Goal: Task Accomplishment & Management: Manage account settings

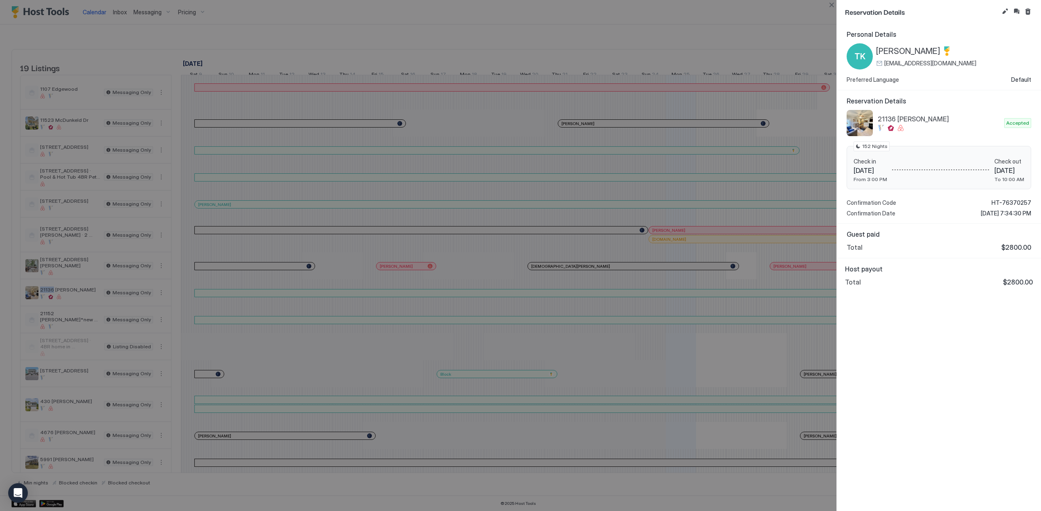
scroll to position [0, 357]
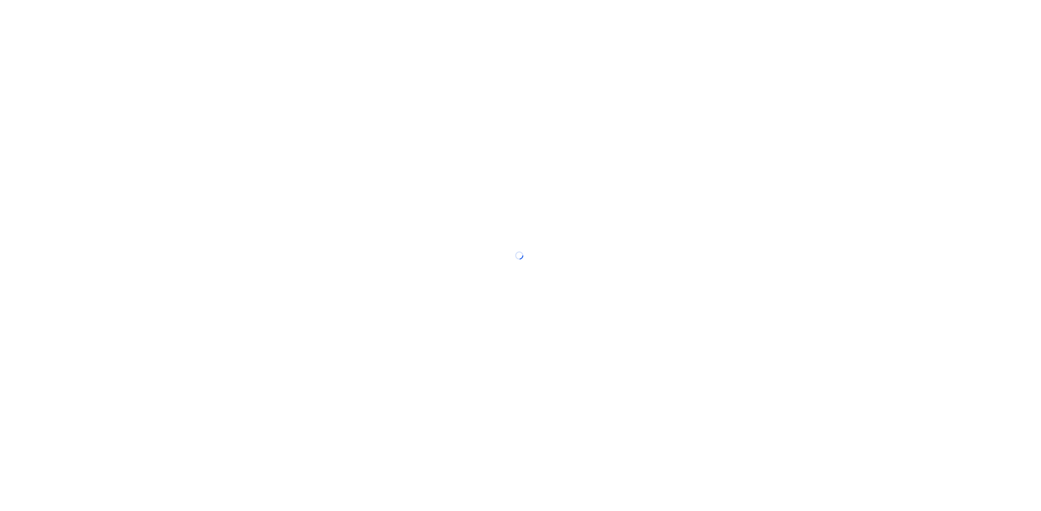
click at [831, 7] on div at bounding box center [520, 255] width 1041 height 511
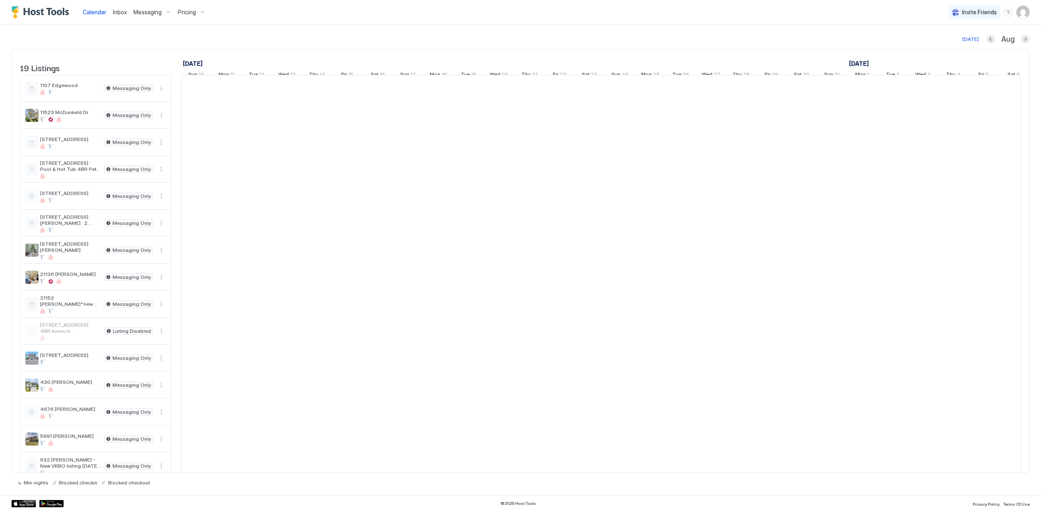
scroll to position [0, 454]
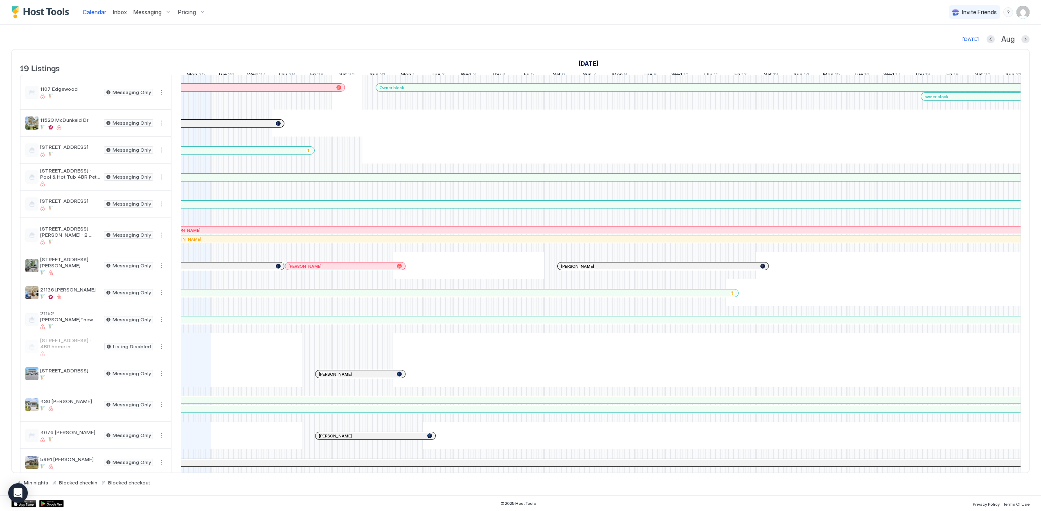
click at [329, 378] on div at bounding box center [329, 374] width 7 height 7
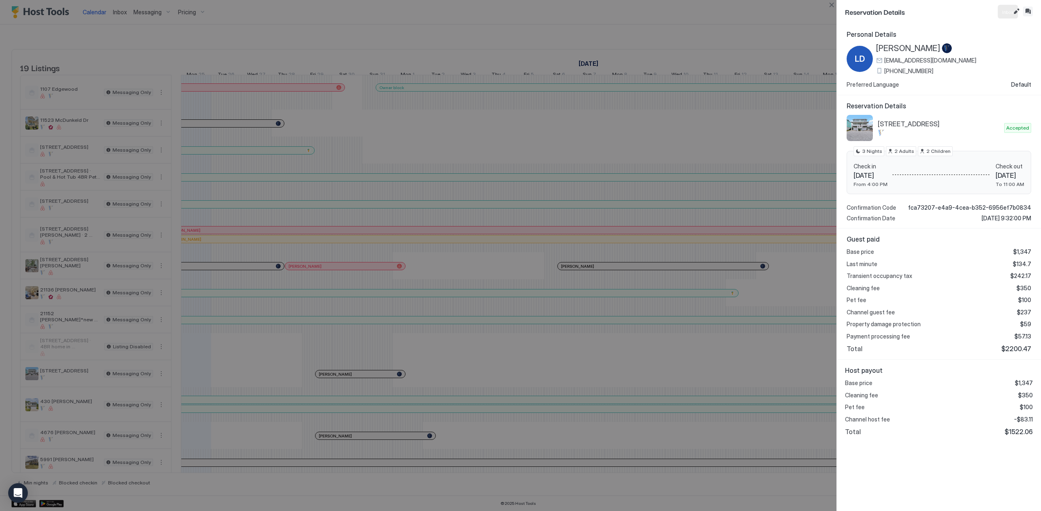
click at [1030, 11] on button "Inbox" at bounding box center [1028, 12] width 10 height 10
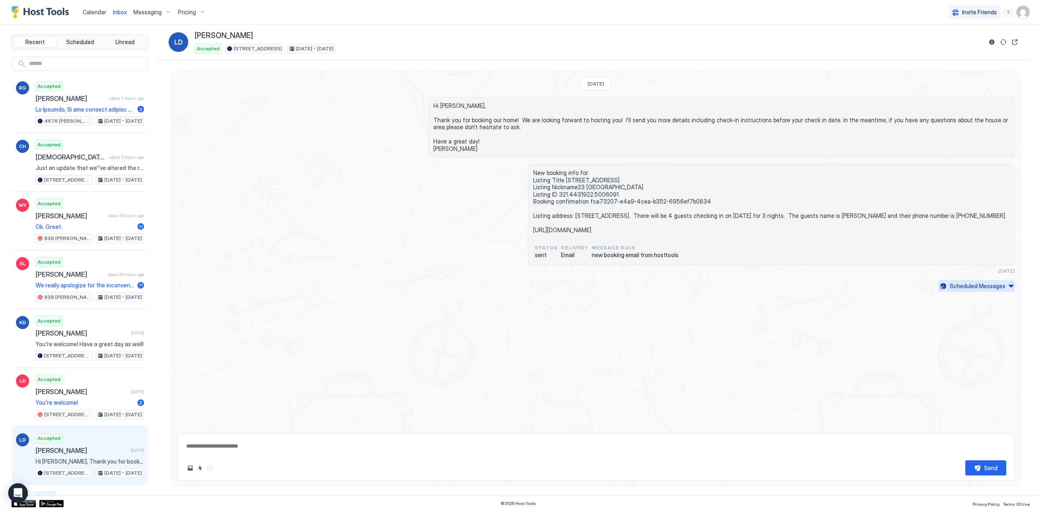
click at [999, 285] on div "Scheduled Messages" at bounding box center [977, 286] width 56 height 9
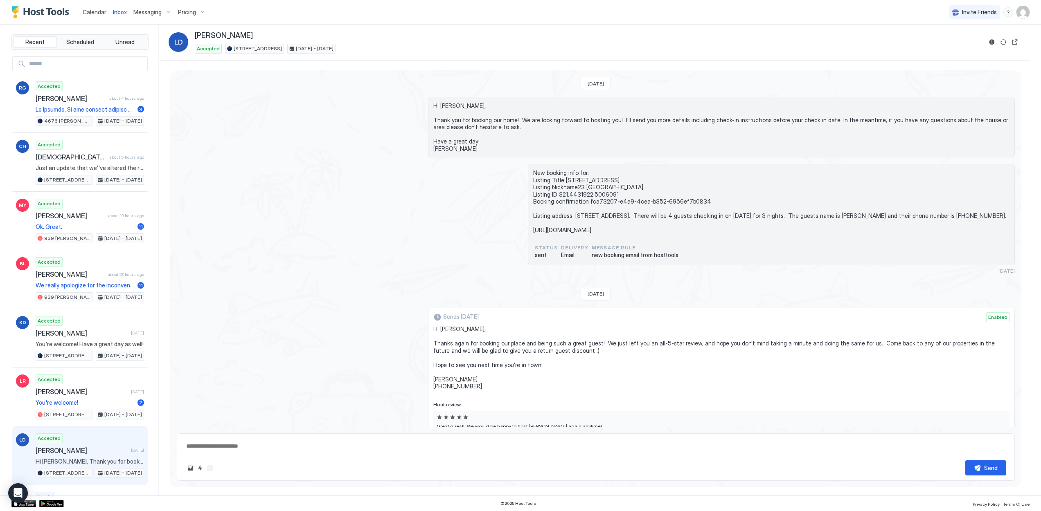
click at [101, 60] on input "Input Field" at bounding box center [86, 64] width 121 height 14
type textarea "*"
type input "*"
type textarea "*"
type input "**********"
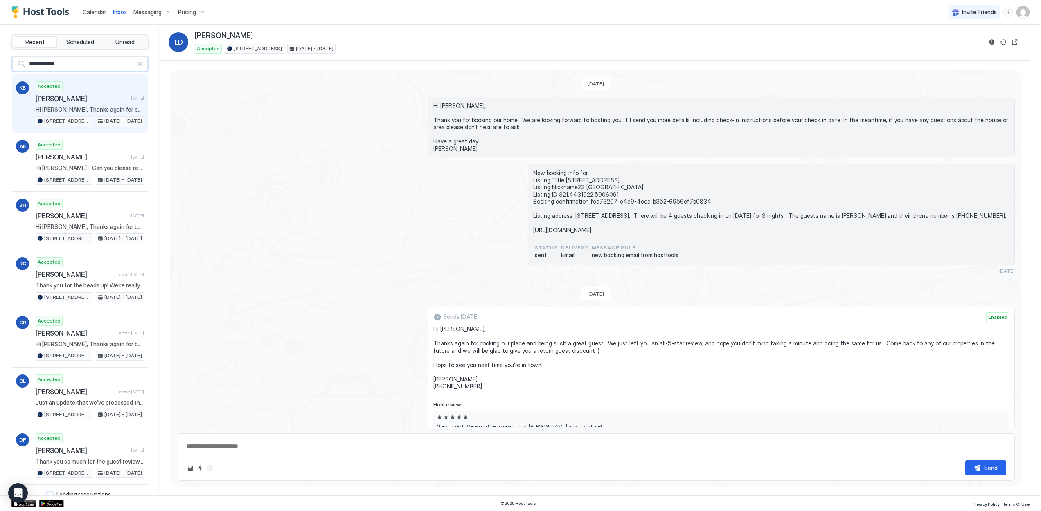
type textarea "*"
type input "**********"
click at [115, 101] on span "[PERSON_NAME]" at bounding box center [82, 98] width 92 height 8
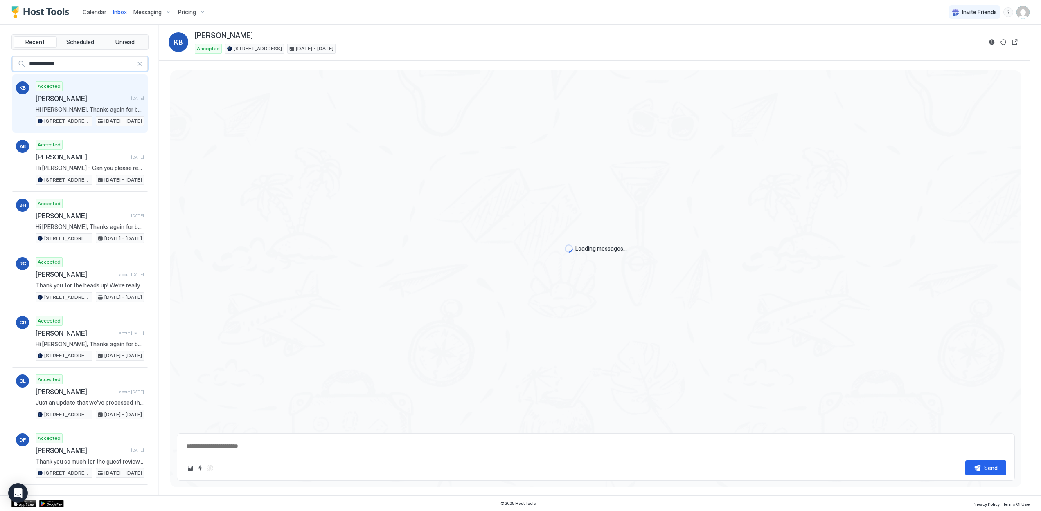
scroll to position [942, 0]
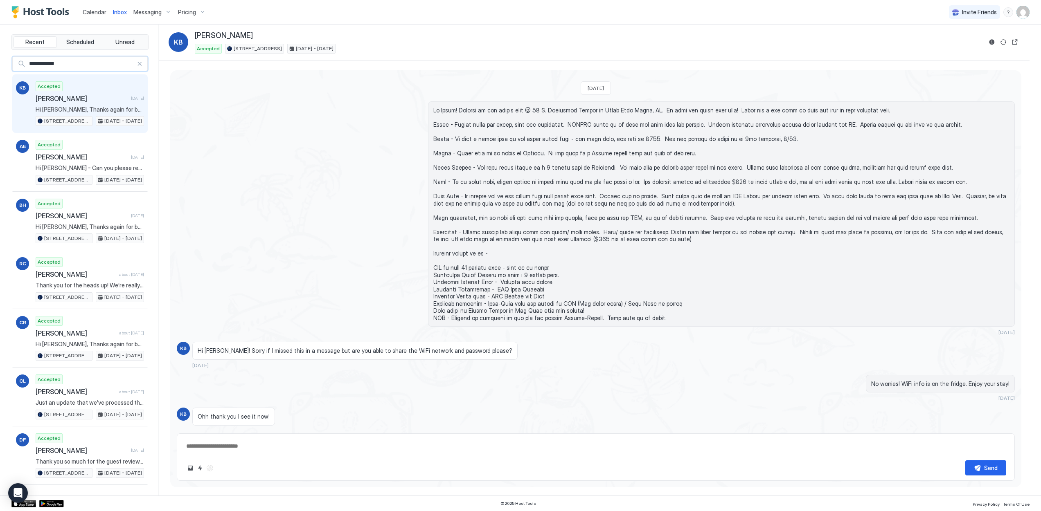
scroll to position [545, 0]
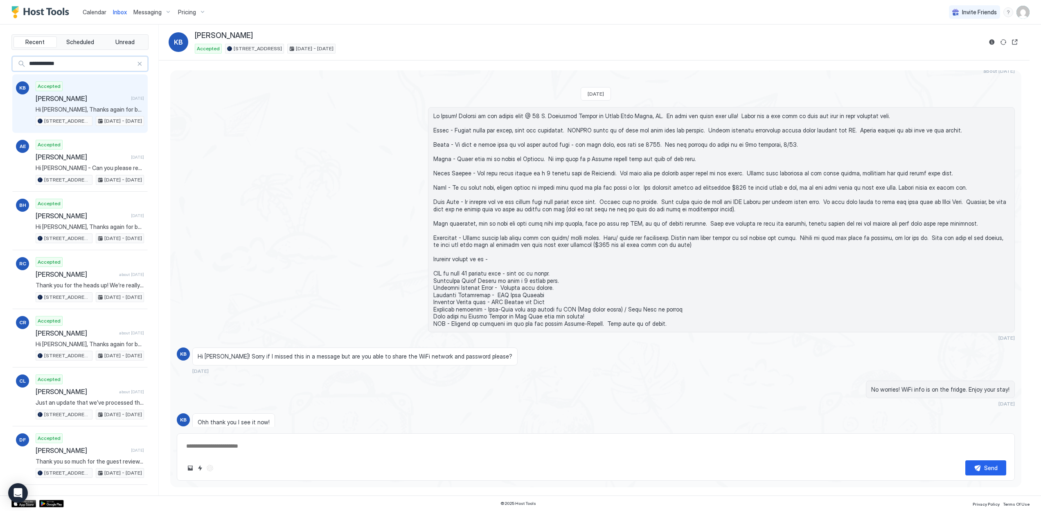
type textarea "*"
type input "**********"
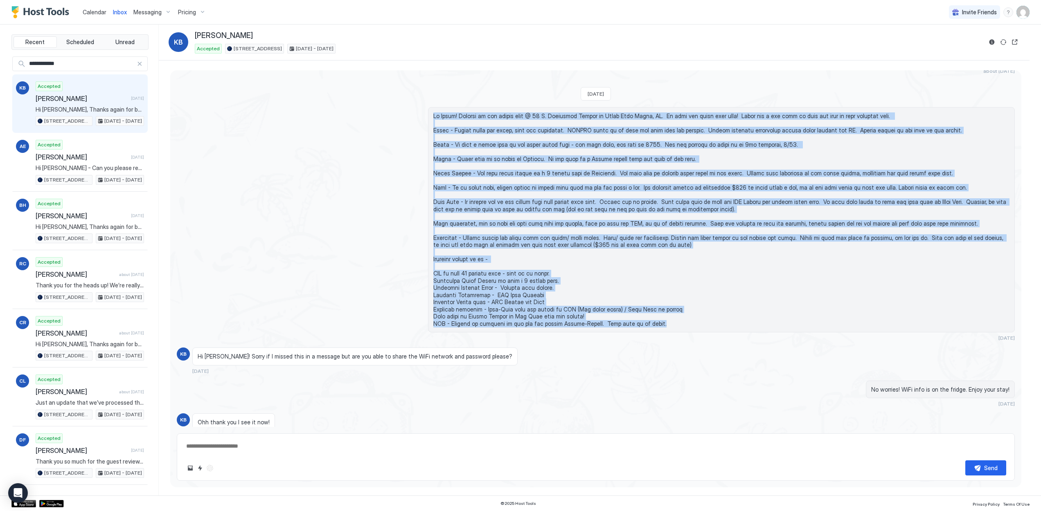
type textarea "*"
drag, startPoint x: 655, startPoint y: 316, endPoint x: 428, endPoint y: 110, distance: 306.6
click at [428, 110] on div at bounding box center [721, 219] width 587 height 225
copy span "Hi [PERSON_NAME]! Welcome to our family home @ [STREET_ADDRESS]. We hope you en…"
click at [525, 191] on span at bounding box center [721, 219] width 576 height 215
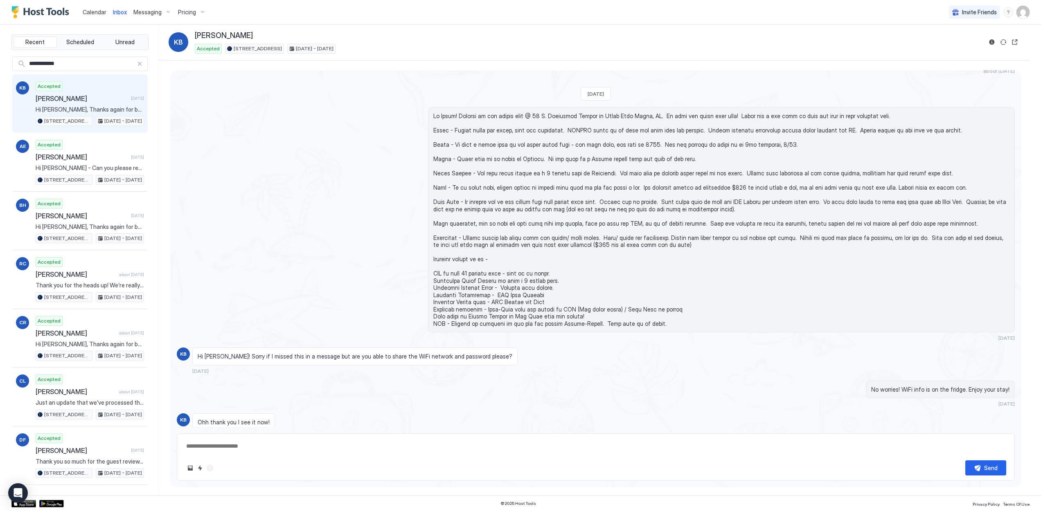
click at [163, 13] on div "Messaging" at bounding box center [152, 12] width 45 height 14
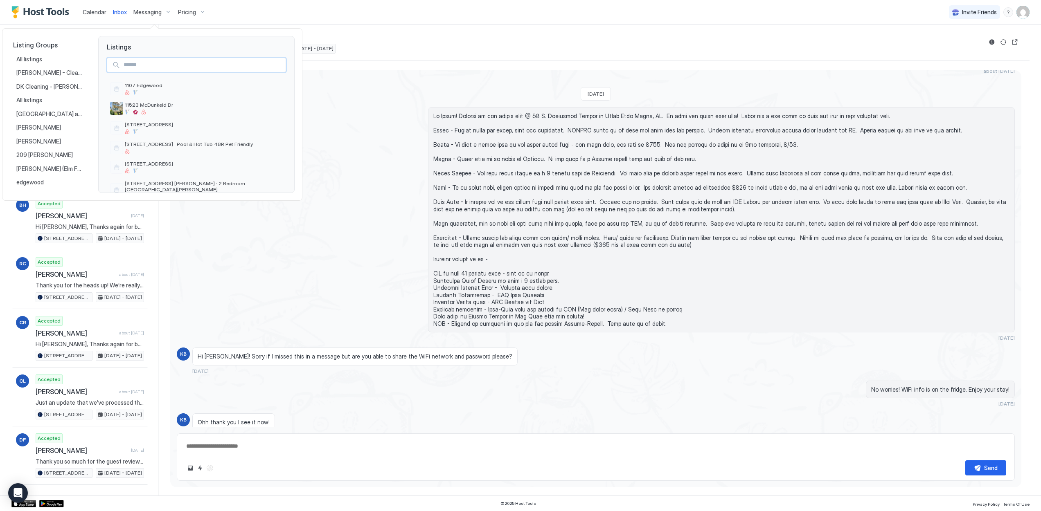
click at [139, 64] on input "Input Field" at bounding box center [202, 65] width 165 height 14
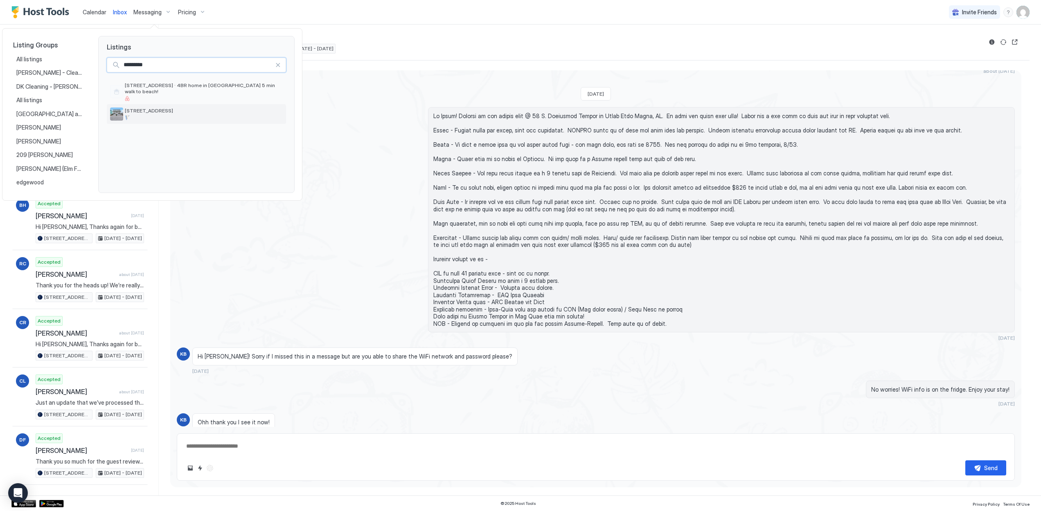
type input "*********"
click at [155, 108] on span "[STREET_ADDRESS]" at bounding box center [204, 111] width 158 height 6
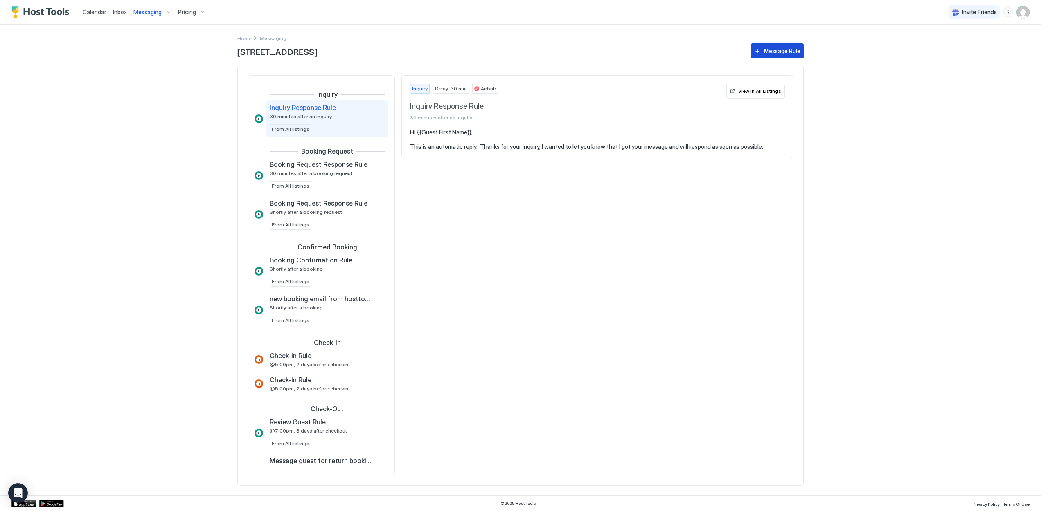
click at [776, 49] on div "Message Rule" at bounding box center [782, 51] width 36 height 9
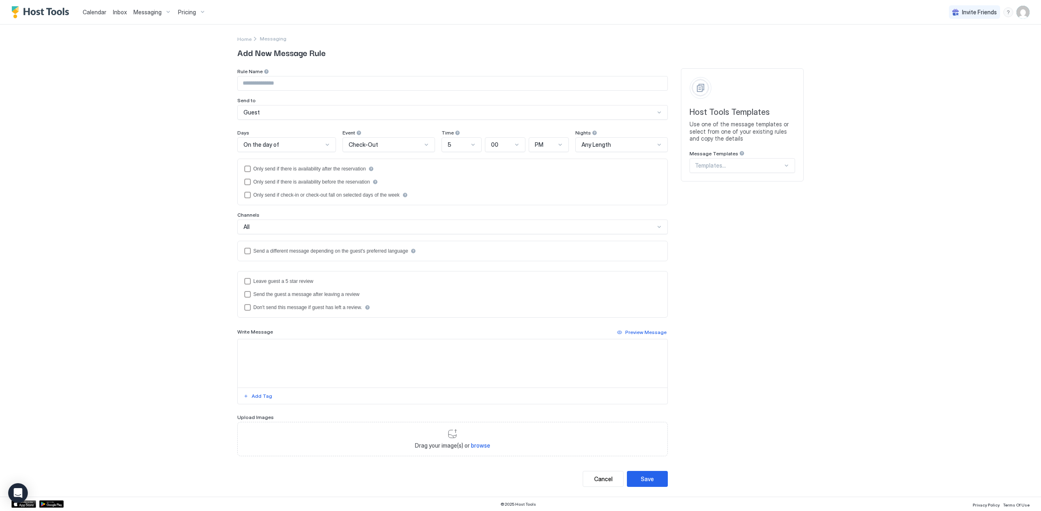
click at [292, 108] on div "Guest" at bounding box center [452, 112] width 430 height 15
click at [272, 129] on div "Guest" at bounding box center [453, 131] width 420 height 6
click at [305, 146] on div "On the day of" at bounding box center [282, 144] width 79 height 7
click at [270, 214] on span "5 Days Before" at bounding box center [259, 212] width 33 height 6
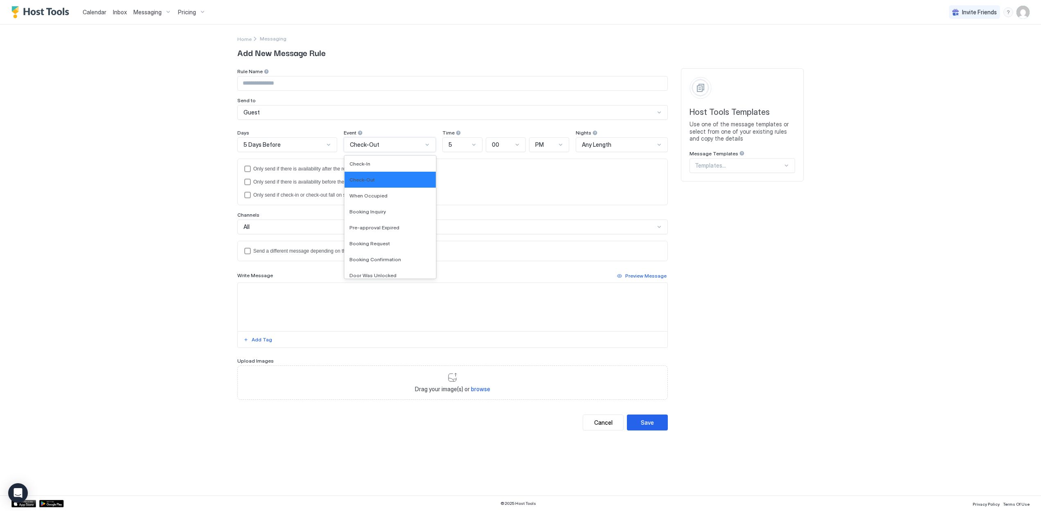
click at [421, 149] on div "Check-Out" at bounding box center [390, 144] width 92 height 15
click at [286, 109] on div "Guest" at bounding box center [448, 112] width 411 height 7
click at [165, 116] on div "Calendar Inbox Messaging Pricing Invite Friends JM Home Messaging Add New Messa…" at bounding box center [520, 255] width 1041 height 511
click at [295, 112] on div "Guest" at bounding box center [448, 112] width 411 height 7
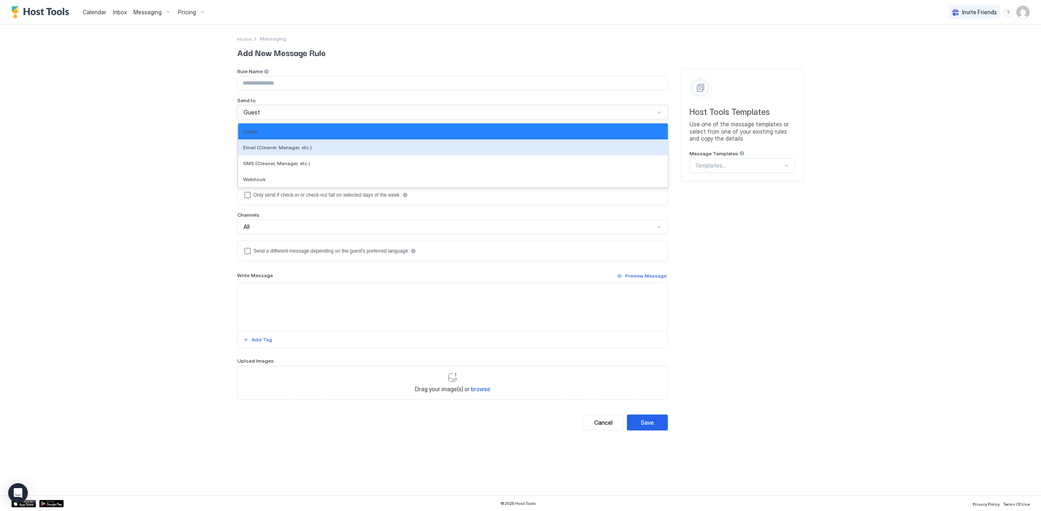
click at [188, 157] on div "Calendar Inbox Messaging Pricing Invite Friends JM Home Messaging Add New Messa…" at bounding box center [520, 255] width 1041 height 511
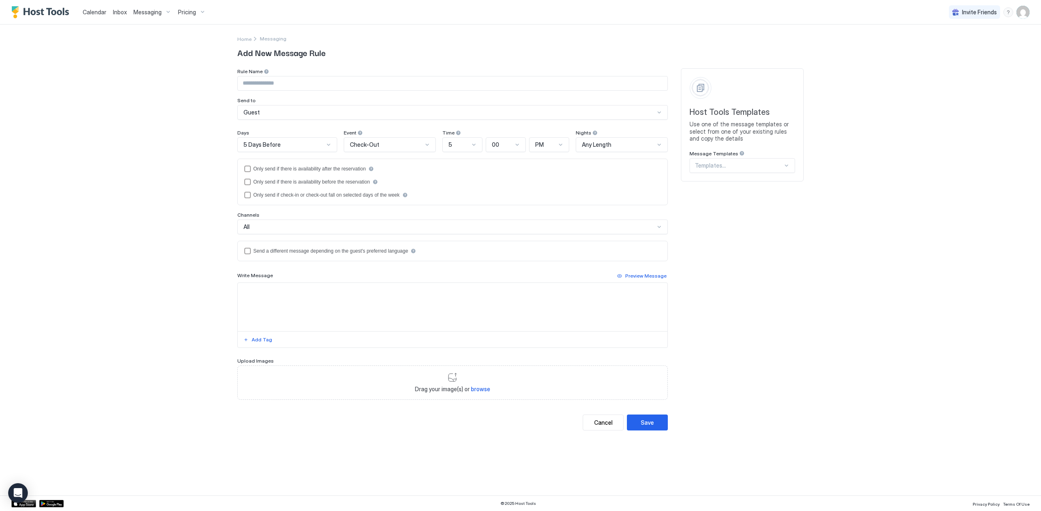
click at [385, 146] on div "Check-Out" at bounding box center [386, 144] width 73 height 7
click at [369, 166] on div "Check-In" at bounding box center [389, 164] width 81 height 6
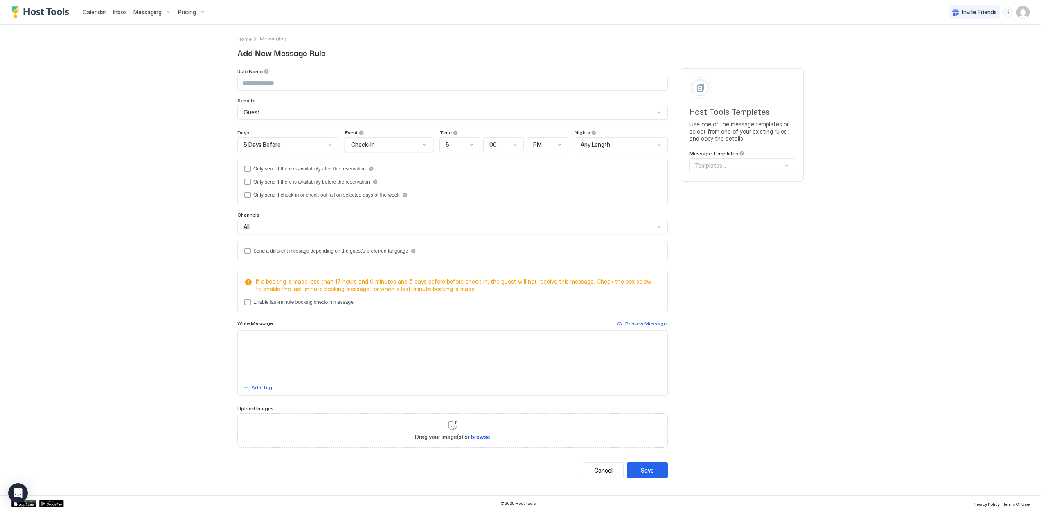
click at [475, 146] on div "5" at bounding box center [459, 144] width 40 height 15
click at [456, 237] on div "10" at bounding box center [460, 239] width 30 height 6
click at [549, 147] on div "PM" at bounding box center [544, 144] width 22 height 7
click at [544, 162] on div "AM" at bounding box center [548, 164] width 31 height 6
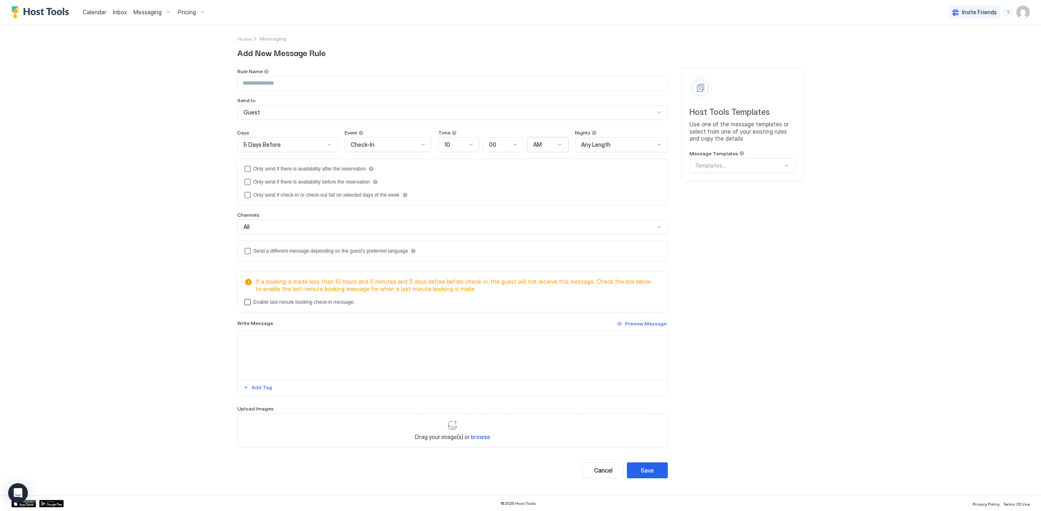
click at [254, 303] on div "Enable last-minute booking check-in message." at bounding box center [303, 302] width 101 height 6
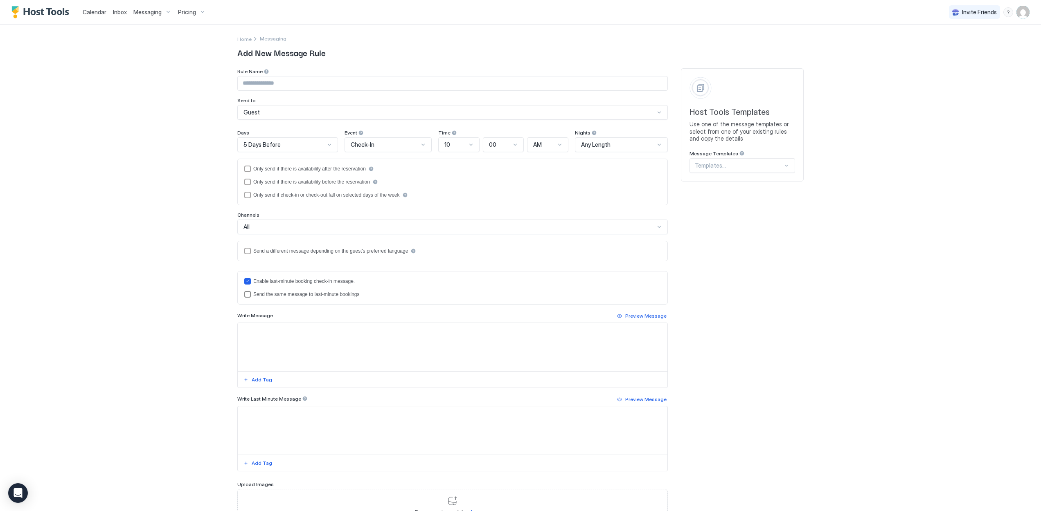
click at [306, 296] on div "Send the same message to last-minute bookings" at bounding box center [306, 295] width 106 height 6
click at [265, 339] on textarea "Input Field" at bounding box center [452, 347] width 429 height 48
paste textarea "**********"
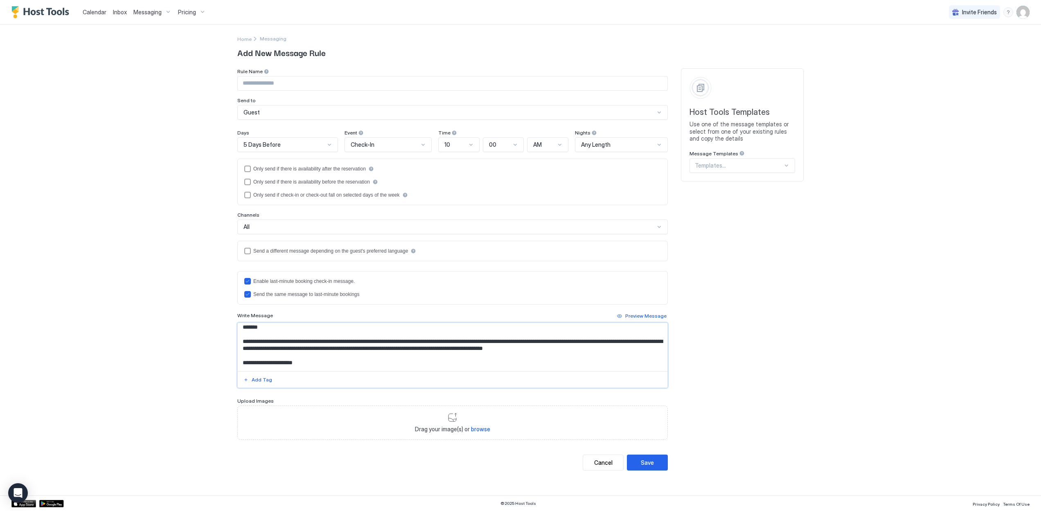
scroll to position [0, 0]
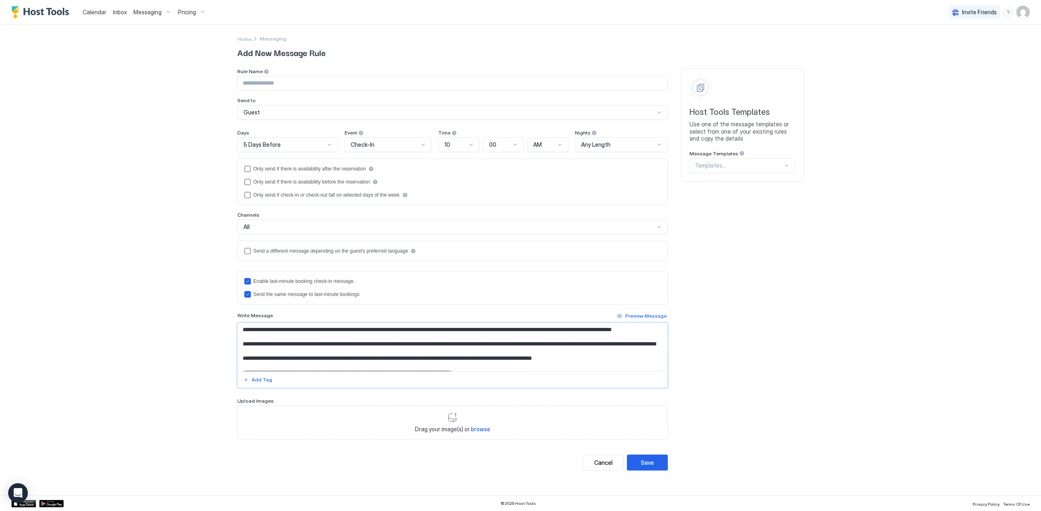
drag, startPoint x: 261, startPoint y: 330, endPoint x: 250, endPoint y: 331, distance: 11.2
click at [250, 331] on textarea "Input Field" at bounding box center [452, 347] width 429 height 48
click at [266, 381] on div "Add Tag" at bounding box center [262, 379] width 20 height 7
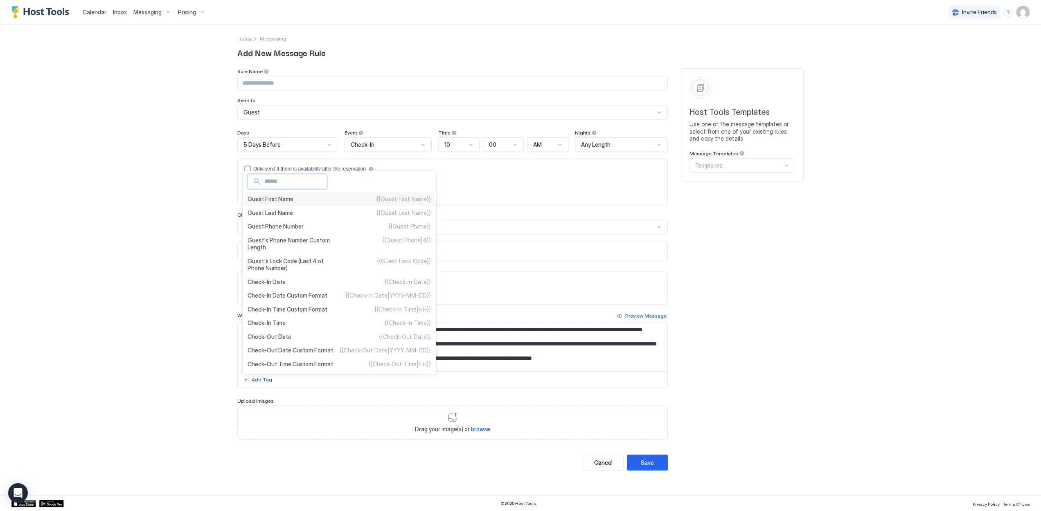
click at [282, 199] on span "Guest First Name" at bounding box center [270, 199] width 46 height 7
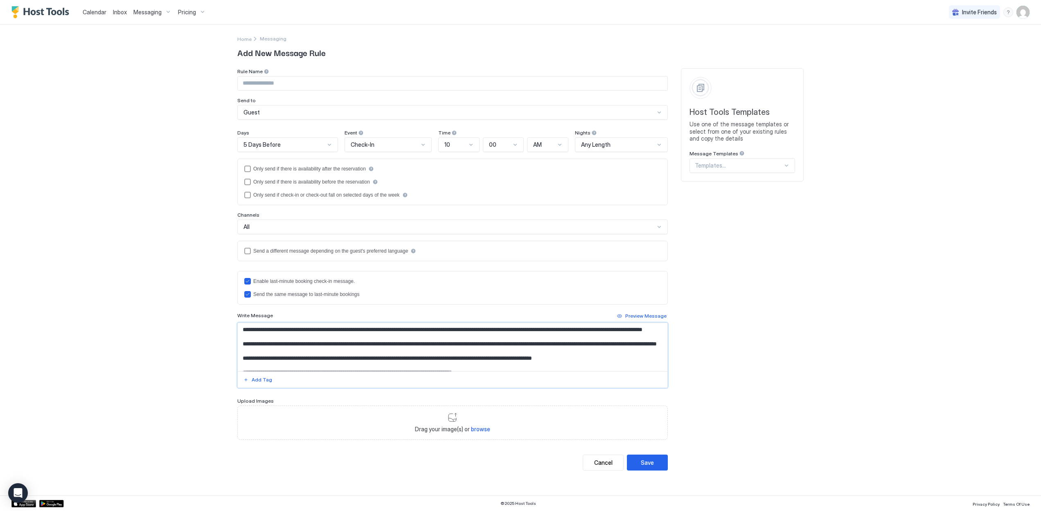
click at [305, 328] on textarea "Input Field" at bounding box center [452, 347] width 429 height 48
click at [312, 336] on textarea "Input Field" at bounding box center [452, 347] width 429 height 48
click at [344, 342] on textarea "Input Field" at bounding box center [452, 347] width 429 height 48
drag, startPoint x: 373, startPoint y: 343, endPoint x: 389, endPoint y: 342, distance: 15.2
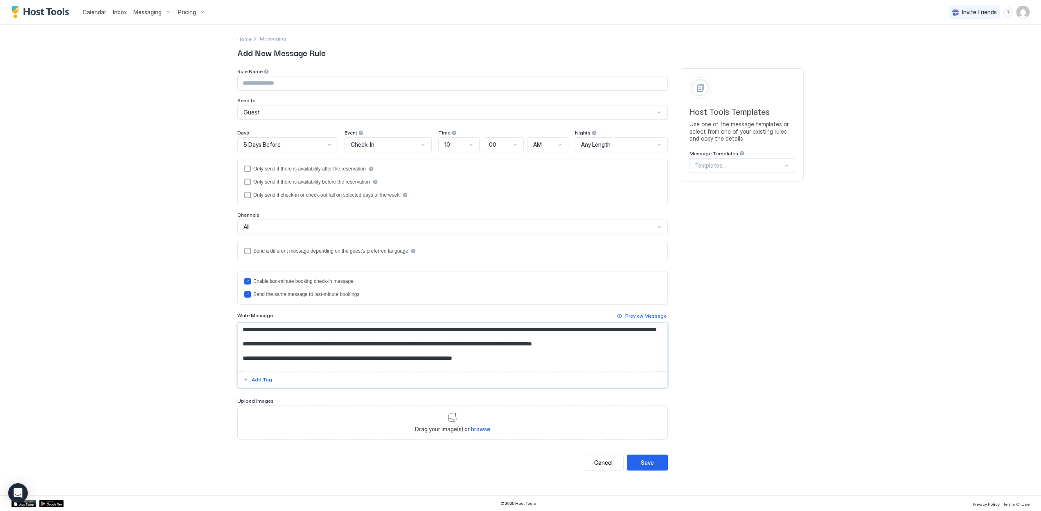
click at [373, 343] on textarea "Input Field" at bounding box center [452, 347] width 429 height 48
click at [420, 342] on textarea "Input Field" at bounding box center [452, 347] width 429 height 48
click at [280, 359] on textarea "Input Field" at bounding box center [452, 347] width 429 height 48
click at [321, 357] on textarea "Input Field" at bounding box center [452, 347] width 429 height 48
click at [367, 356] on textarea "Input Field" at bounding box center [452, 347] width 429 height 48
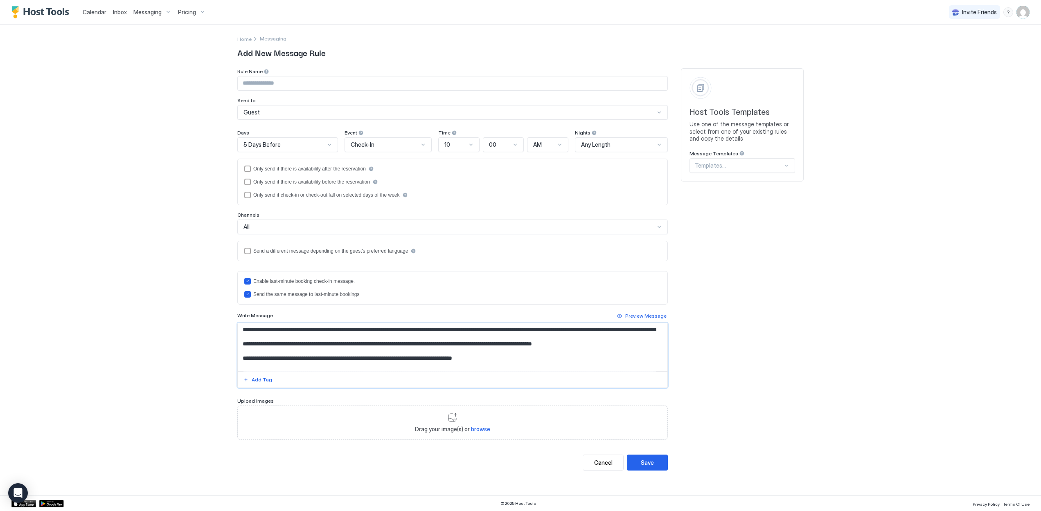
click at [380, 357] on textarea "Input Field" at bounding box center [452, 347] width 429 height 48
click at [409, 358] on textarea "Input Field" at bounding box center [452, 347] width 429 height 48
click at [433, 357] on textarea "Input Field" at bounding box center [452, 347] width 429 height 48
click at [467, 357] on textarea "Input Field" at bounding box center [452, 347] width 429 height 48
click at [498, 359] on textarea "Input Field" at bounding box center [452, 347] width 429 height 48
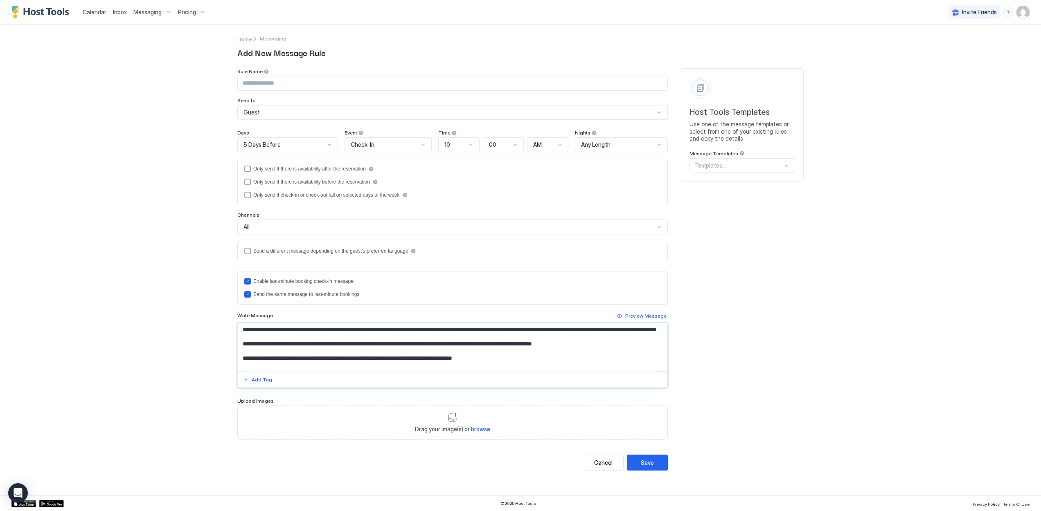
click at [536, 359] on textarea "Input Field" at bounding box center [452, 347] width 429 height 48
drag, startPoint x: 598, startPoint y: 357, endPoint x: 549, endPoint y: 357, distance: 48.7
click at [549, 357] on textarea "Input Field" at bounding box center [452, 347] width 429 height 48
click at [258, 382] on div "Add Tag" at bounding box center [262, 379] width 20 height 7
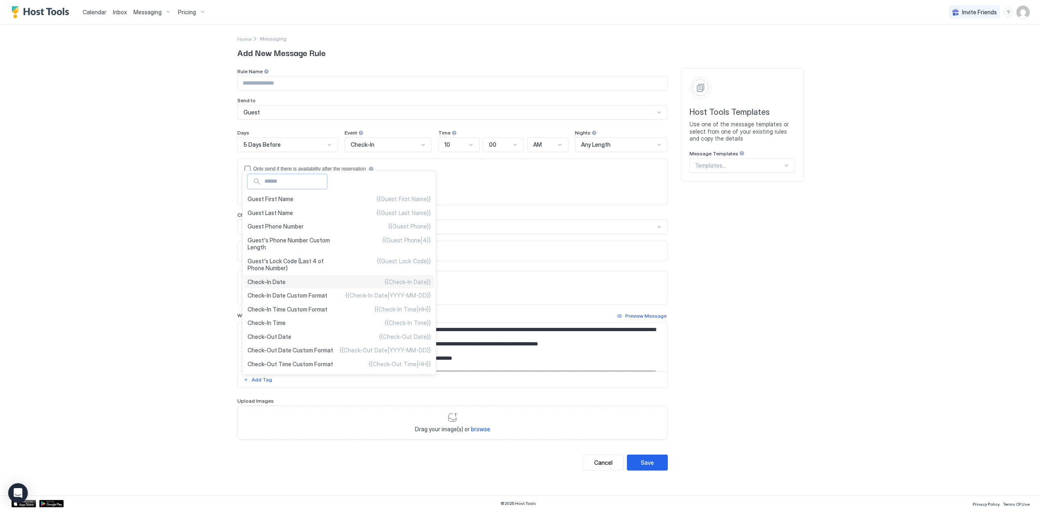
click at [280, 281] on span "Check-In Date" at bounding box center [266, 282] width 38 height 7
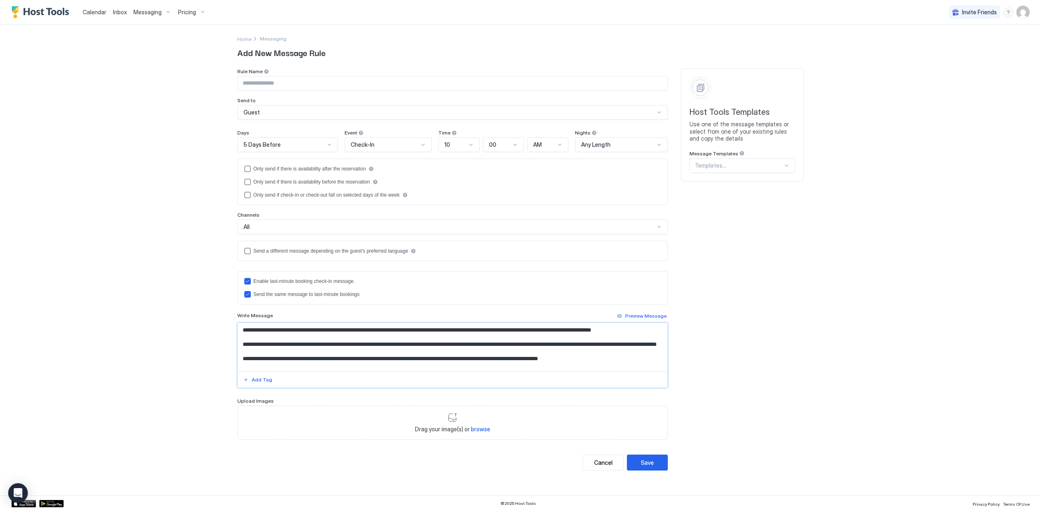
scroll to position [16, 0]
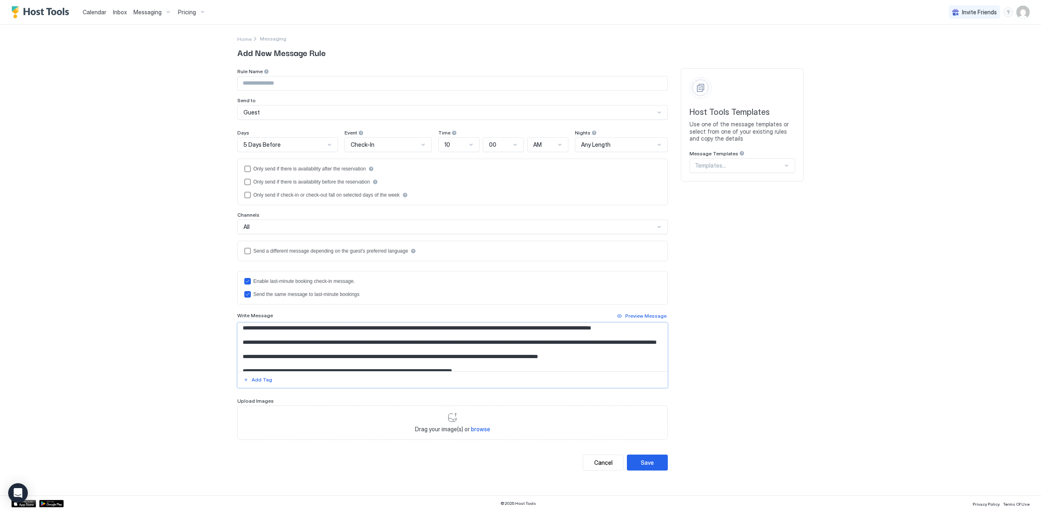
click at [285, 356] on textarea "Input Field" at bounding box center [452, 347] width 429 height 48
click at [312, 357] on textarea "Input Field" at bounding box center [452, 347] width 429 height 48
click at [360, 361] on textarea "Input Field" at bounding box center [452, 347] width 429 height 48
click at [267, 353] on textarea "Input Field" at bounding box center [452, 347] width 429 height 48
click at [308, 358] on textarea "Input Field" at bounding box center [452, 347] width 429 height 48
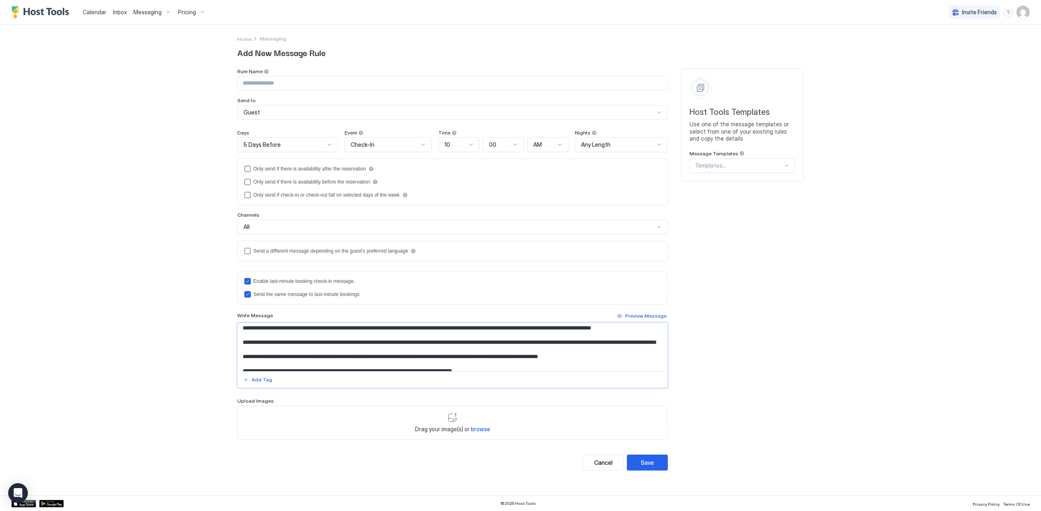
drag, startPoint x: 642, startPoint y: 355, endPoint x: 645, endPoint y: 350, distance: 6.0
click at [645, 350] on textarea "Input Field" at bounding box center [452, 347] width 429 height 48
drag, startPoint x: 423, startPoint y: 362, endPoint x: 262, endPoint y: 362, distance: 161.1
click at [262, 362] on textarea "Input Field" at bounding box center [452, 347] width 429 height 48
click at [346, 360] on textarea "Input Field" at bounding box center [452, 347] width 429 height 48
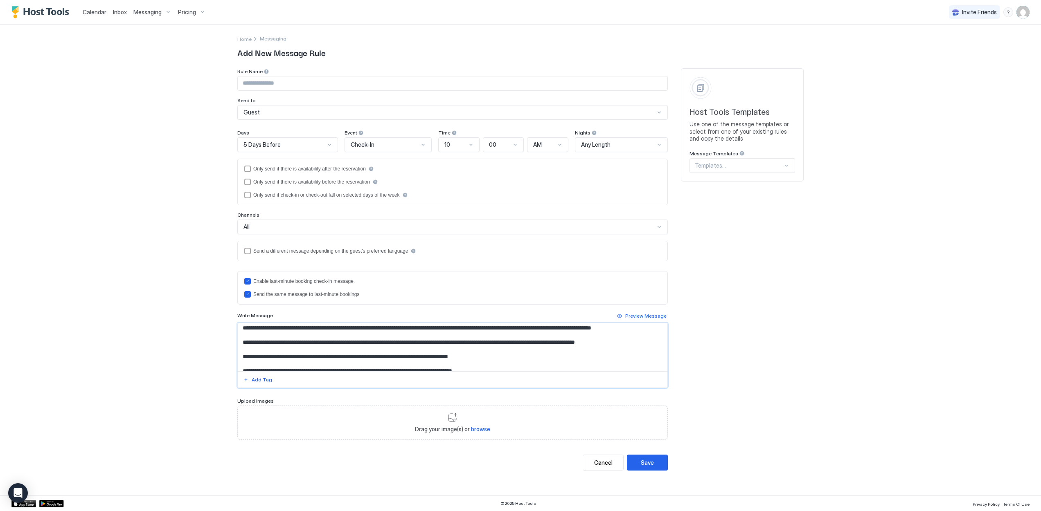
click at [359, 362] on textarea "Input Field" at bounding box center [452, 347] width 429 height 48
click at [438, 365] on textarea "Input Field" at bounding box center [452, 347] width 429 height 48
click at [490, 365] on textarea "Input Field" at bounding box center [452, 347] width 429 height 48
click at [494, 364] on textarea "Input Field" at bounding box center [452, 347] width 429 height 48
click at [251, 360] on textarea "Input Field" at bounding box center [452, 347] width 429 height 48
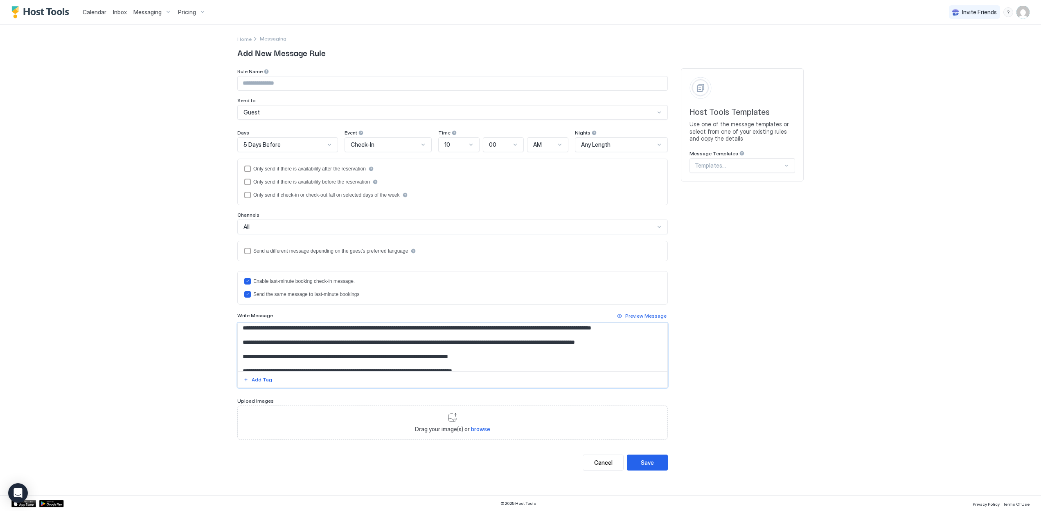
click at [285, 360] on textarea "Input Field" at bounding box center [452, 347] width 429 height 48
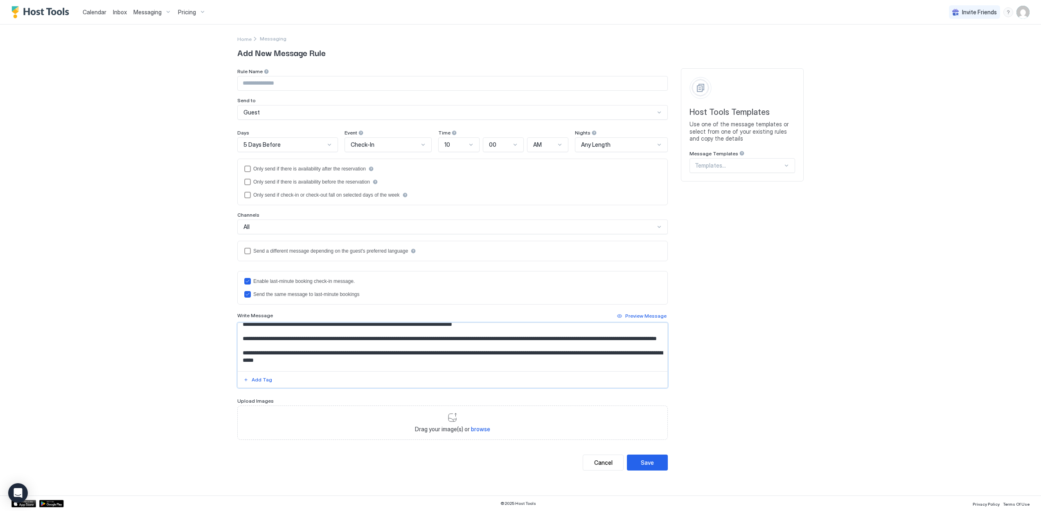
click at [431, 352] on textarea "Input Field" at bounding box center [452, 347] width 429 height 48
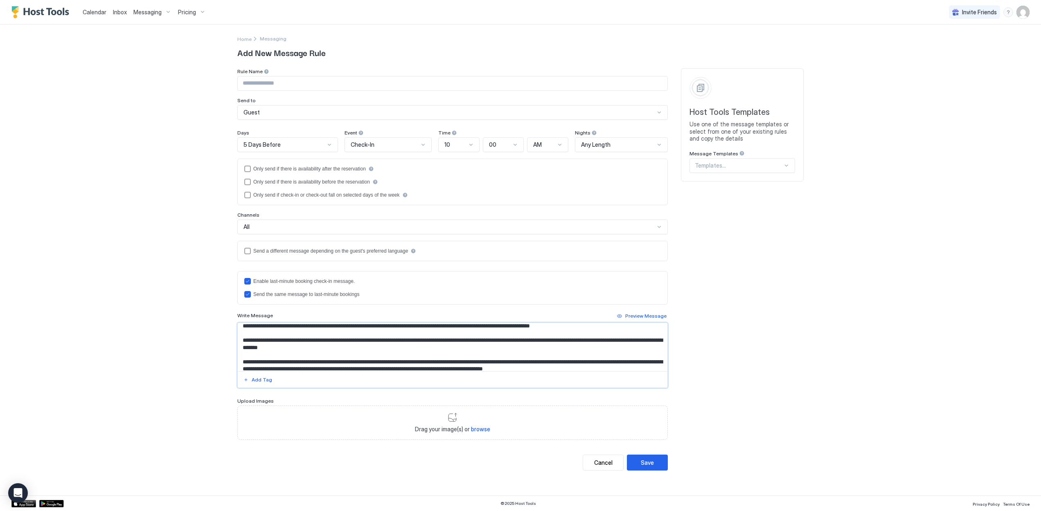
scroll to position [112, 0]
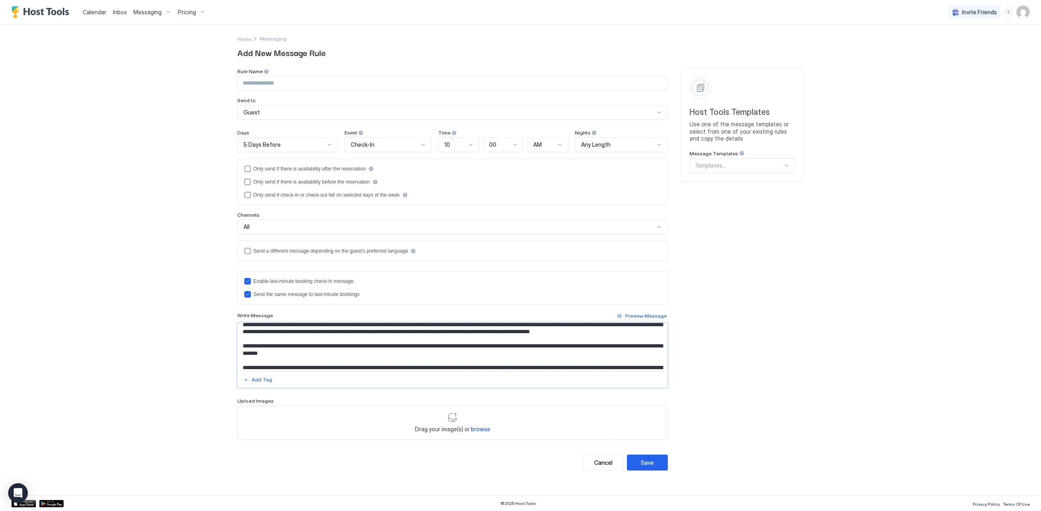
click at [425, 344] on textarea "Input Field" at bounding box center [452, 347] width 429 height 48
drag, startPoint x: 433, startPoint y: 343, endPoint x: 449, endPoint y: 343, distance: 16.4
click at [433, 343] on textarea "Input Field" at bounding box center [452, 347] width 429 height 48
click at [476, 343] on textarea "Input Field" at bounding box center [452, 347] width 429 height 48
click at [526, 343] on textarea "Input Field" at bounding box center [452, 347] width 429 height 48
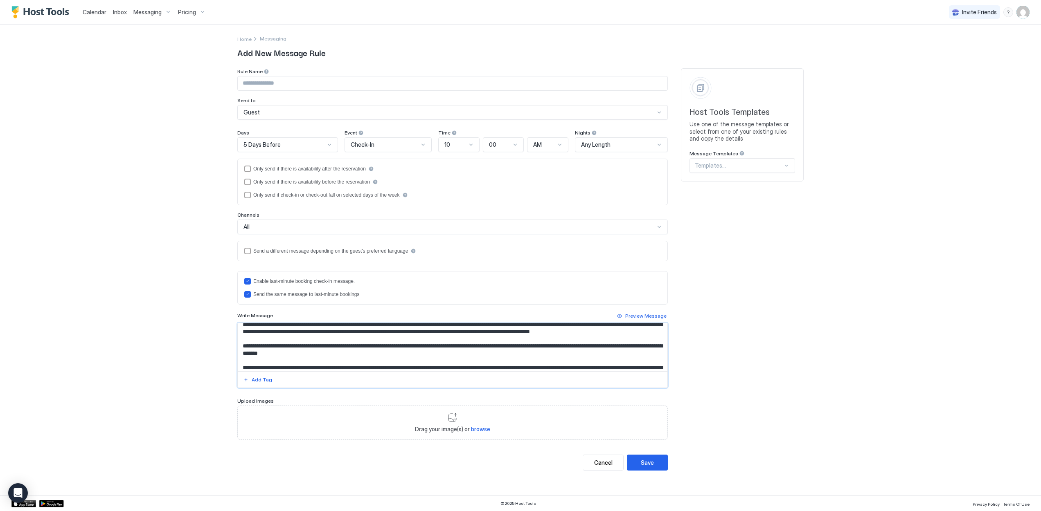
click at [327, 343] on textarea "Input Field" at bounding box center [452, 347] width 429 height 48
click at [286, 344] on textarea "Input Field" at bounding box center [452, 347] width 429 height 48
click at [352, 345] on textarea "Input Field" at bounding box center [452, 347] width 429 height 48
click at [383, 344] on textarea "Input Field" at bounding box center [452, 347] width 429 height 48
click at [664, 344] on textarea "Input Field" at bounding box center [452, 347] width 429 height 48
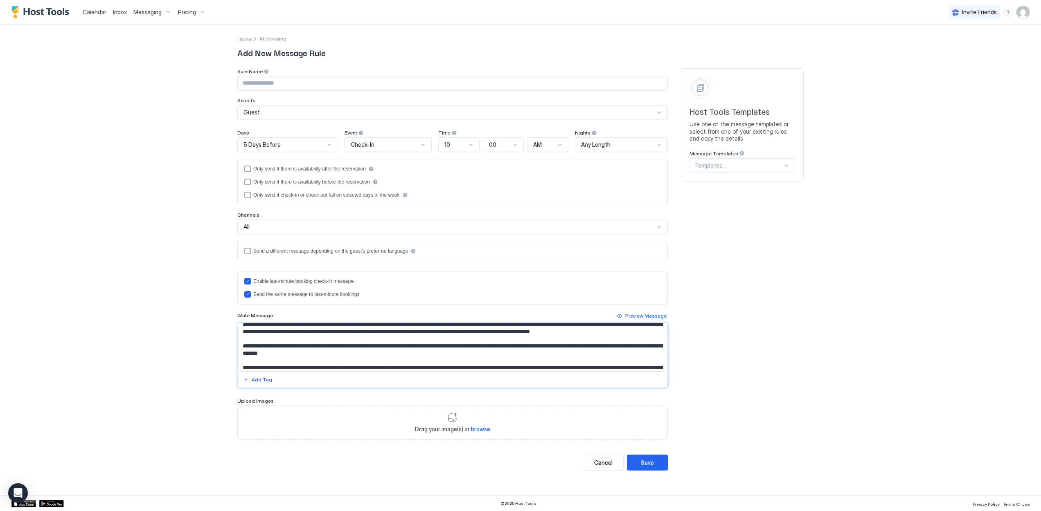
click at [363, 336] on textarea "Input Field" at bounding box center [452, 347] width 429 height 48
click at [302, 349] on textarea "Input Field" at bounding box center [452, 347] width 429 height 48
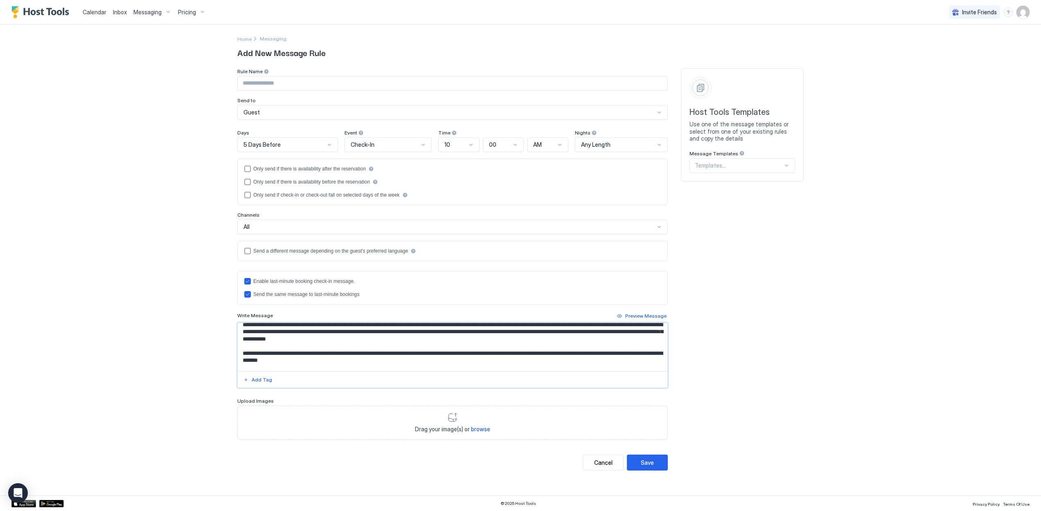
drag, startPoint x: 302, startPoint y: 349, endPoint x: 417, endPoint y: 353, distance: 115.0
click at [417, 353] on textarea "Input Field" at bounding box center [452, 347] width 429 height 48
click at [439, 350] on textarea "Input Field" at bounding box center [452, 347] width 429 height 48
drag, startPoint x: 455, startPoint y: 352, endPoint x: 427, endPoint y: 351, distance: 27.8
click at [427, 351] on textarea "Input Field" at bounding box center [452, 347] width 429 height 48
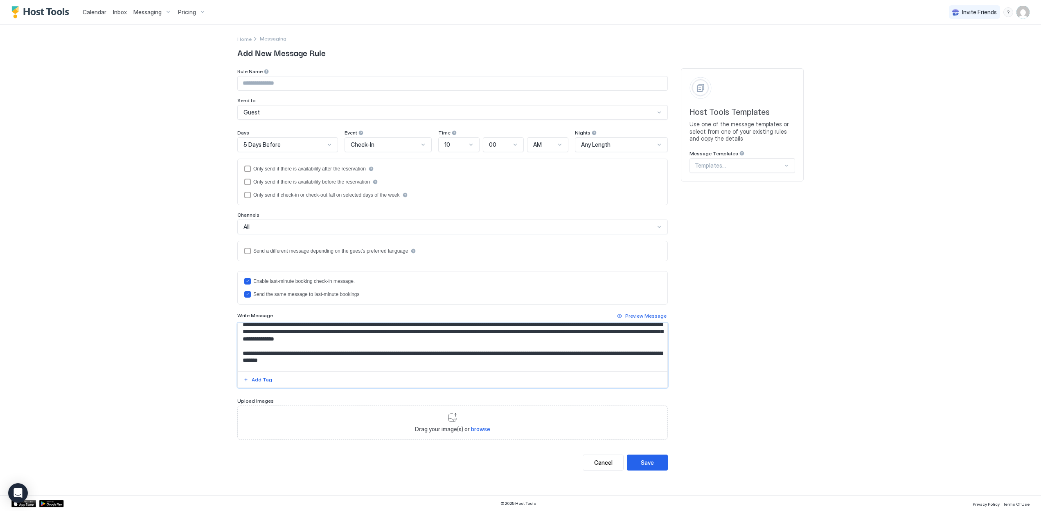
click at [417, 350] on textarea "Input Field" at bounding box center [452, 347] width 429 height 48
drag, startPoint x: 483, startPoint y: 350, endPoint x: 447, endPoint y: 353, distance: 36.5
click at [447, 353] on textarea "Input Field" at bounding box center [452, 347] width 429 height 48
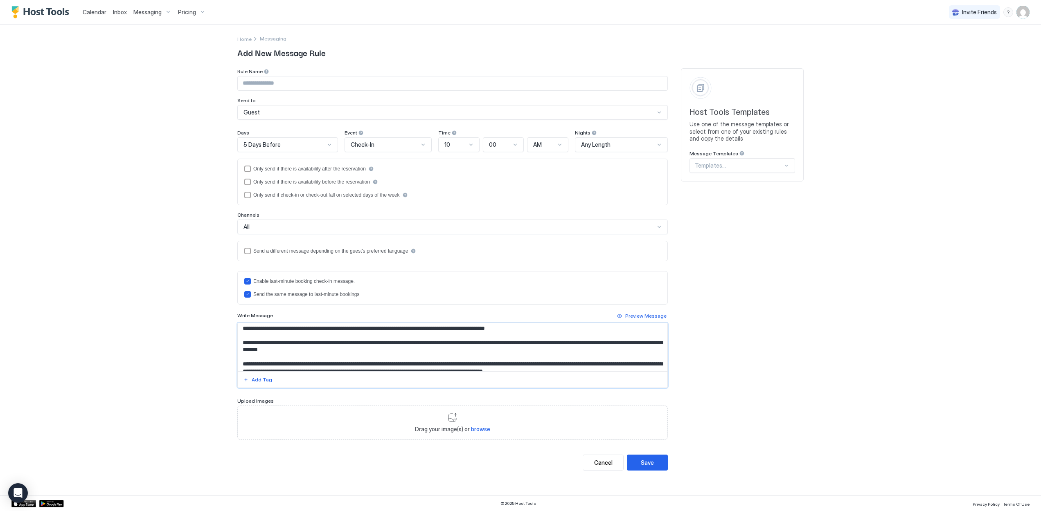
scroll to position [127, 0]
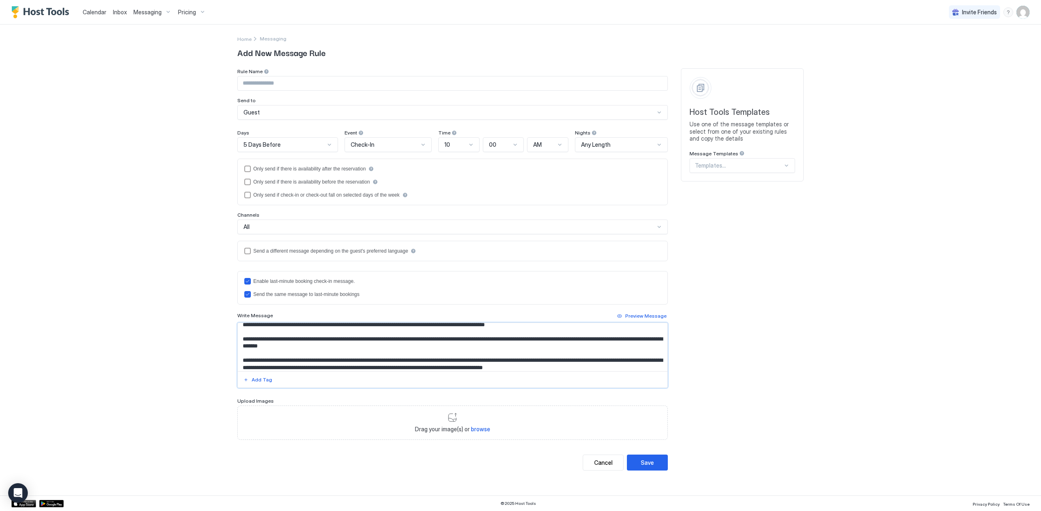
click at [342, 349] on textarea "Input Field" at bounding box center [452, 347] width 429 height 48
click at [537, 362] on textarea "Input Field" at bounding box center [452, 347] width 429 height 48
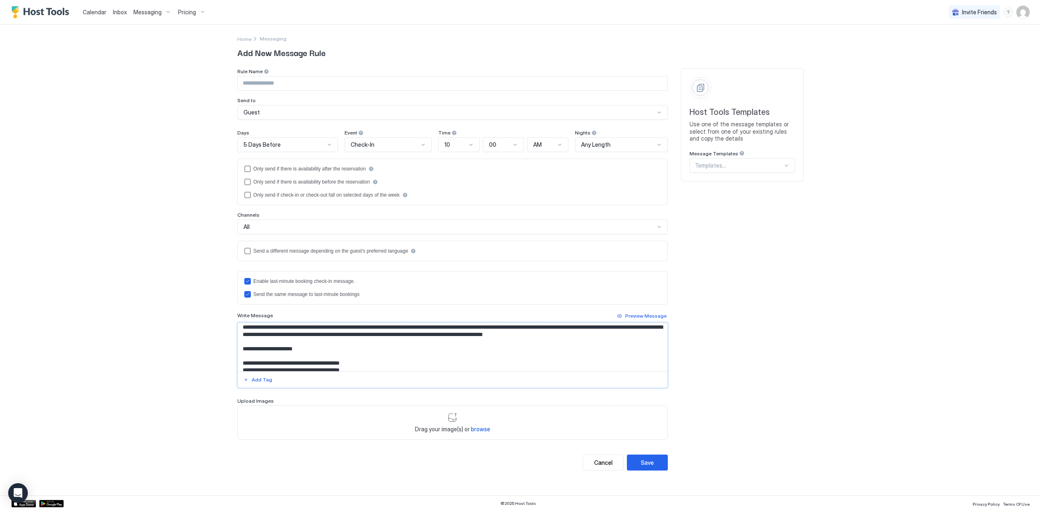
scroll to position [170, 0]
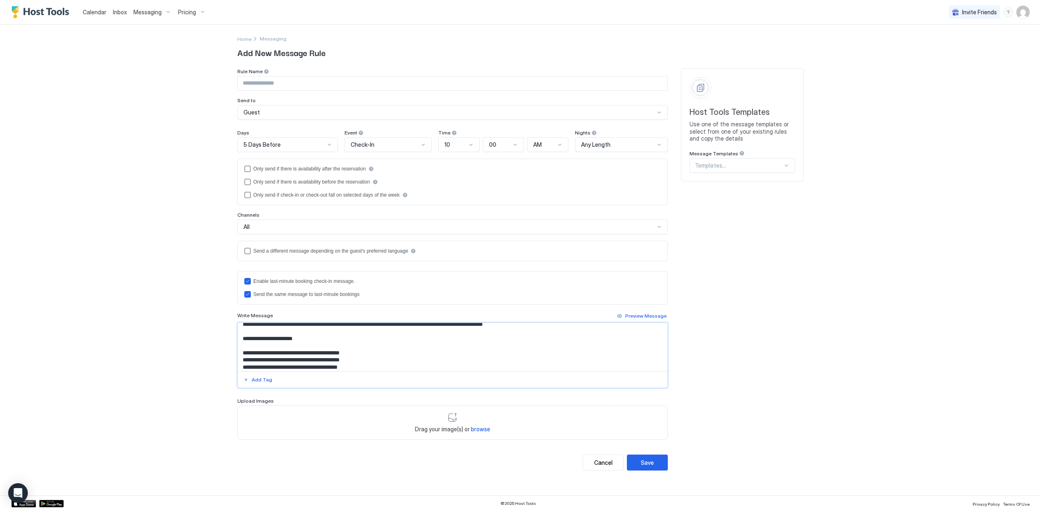
click at [318, 337] on textarea "Input Field" at bounding box center [452, 347] width 429 height 48
click at [370, 337] on textarea "Input Field" at bounding box center [452, 347] width 429 height 48
click at [379, 339] on textarea "Input Field" at bounding box center [452, 347] width 429 height 48
drag, startPoint x: 343, startPoint y: 336, endPoint x: 354, endPoint y: 337, distance: 11.1
click at [343, 336] on textarea "Input Field" at bounding box center [452, 347] width 429 height 48
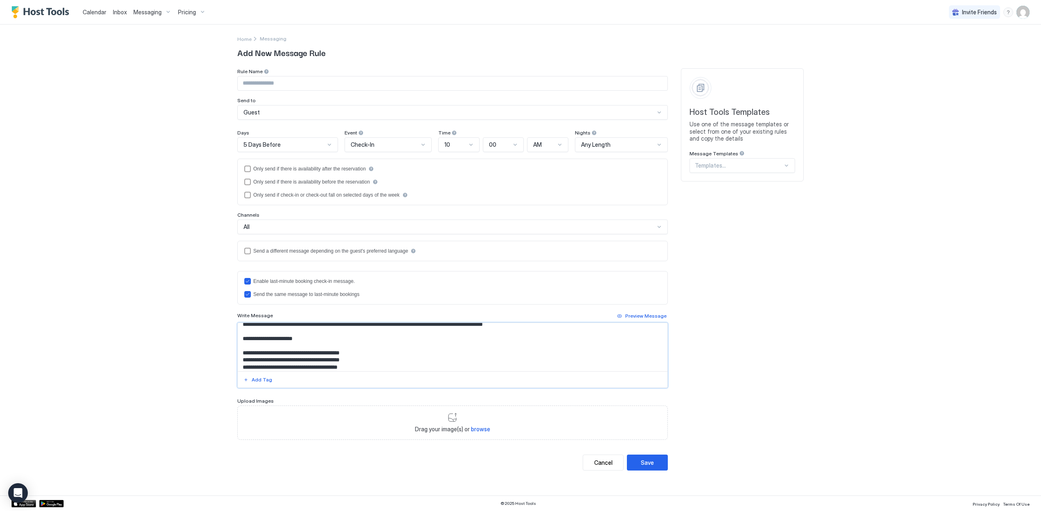
click at [396, 337] on textarea "Input Field" at bounding box center [452, 347] width 429 height 48
click at [420, 341] on textarea "Input Field" at bounding box center [452, 347] width 429 height 48
click at [469, 342] on textarea "Input Field" at bounding box center [452, 347] width 429 height 48
click at [510, 345] on textarea "Input Field" at bounding box center [452, 347] width 429 height 48
click at [552, 344] on textarea "Input Field" at bounding box center [452, 347] width 429 height 48
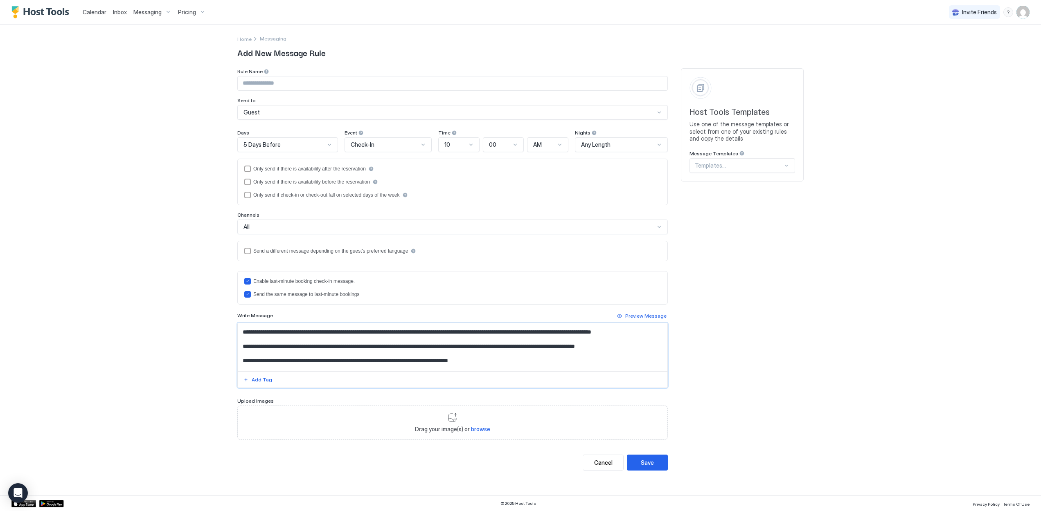
scroll to position [39, 0]
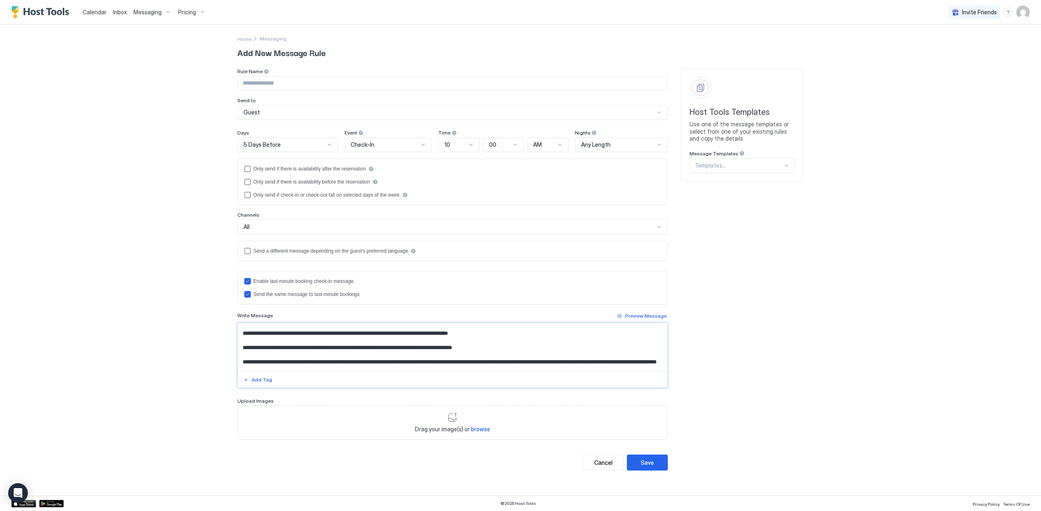
drag, startPoint x: 332, startPoint y: 339, endPoint x: 345, endPoint y: 338, distance: 13.1
click at [345, 338] on textarea "Input Field" at bounding box center [452, 347] width 429 height 48
click at [379, 339] on textarea "Input Field" at bounding box center [452, 347] width 429 height 48
click at [505, 336] on textarea "Input Field" at bounding box center [452, 347] width 429 height 48
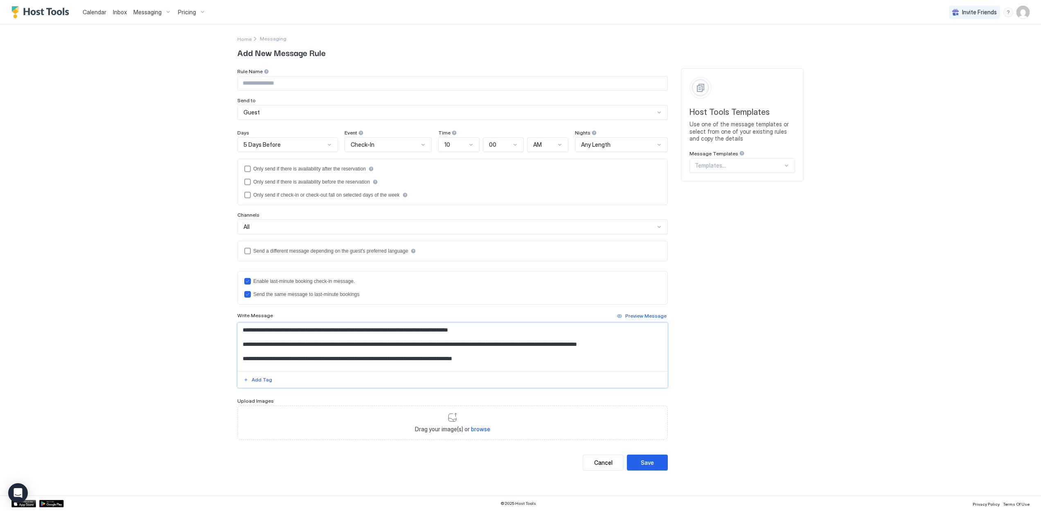
scroll to position [44, 0]
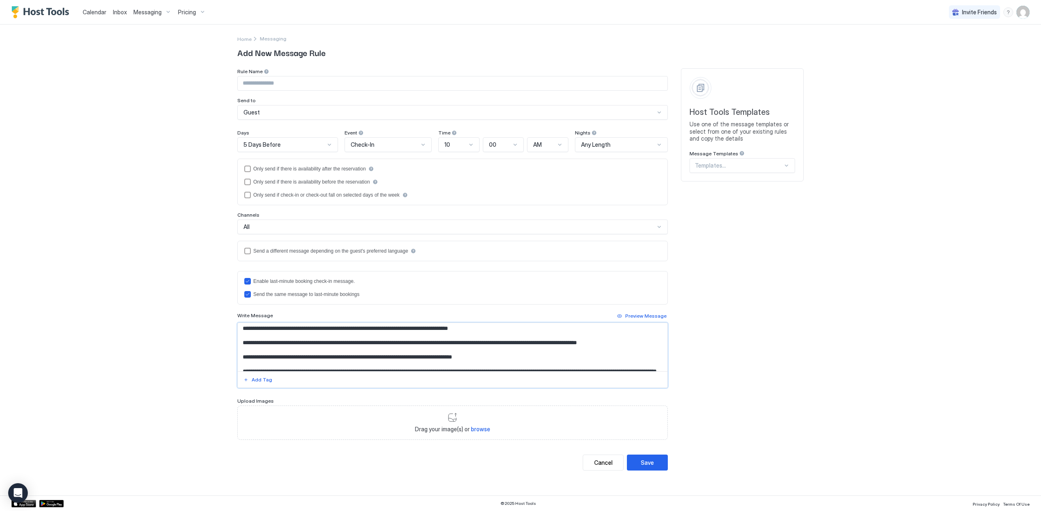
click at [261, 355] on textarea "Input Field" at bounding box center [452, 347] width 429 height 48
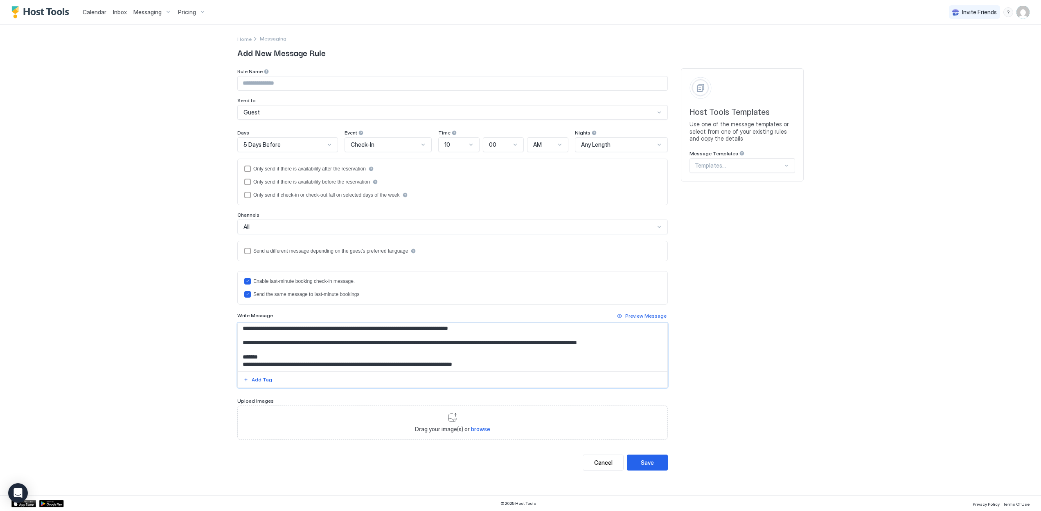
paste textarea "**********"
click at [256, 362] on textarea "Input Field" at bounding box center [452, 347] width 429 height 48
click at [333, 361] on textarea "Input Field" at bounding box center [452, 347] width 429 height 48
paste textarea "**********"
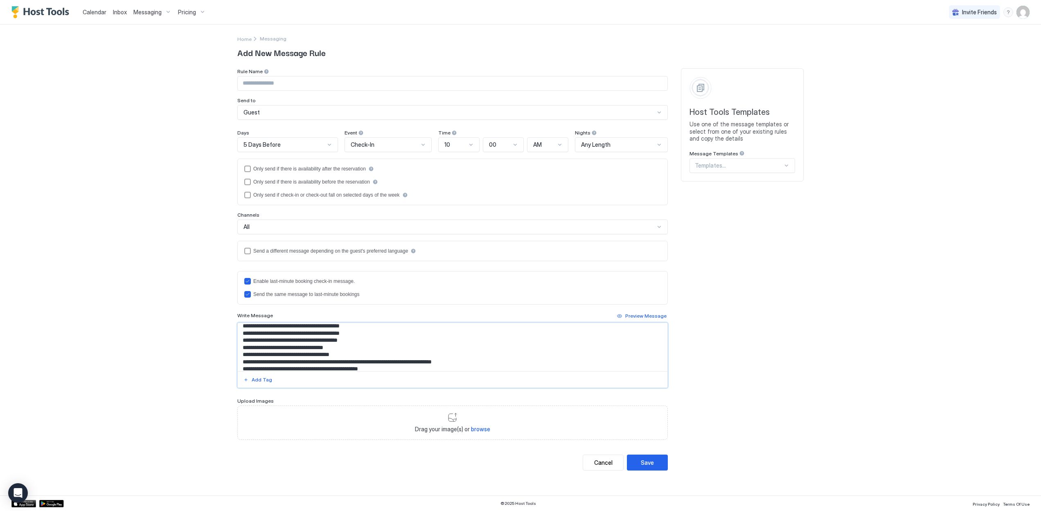
scroll to position [257, 0]
click at [454, 361] on textarea "Input Field" at bounding box center [452, 347] width 429 height 48
type textarea "**********"
click at [654, 461] on button "Save" at bounding box center [647, 463] width 41 height 16
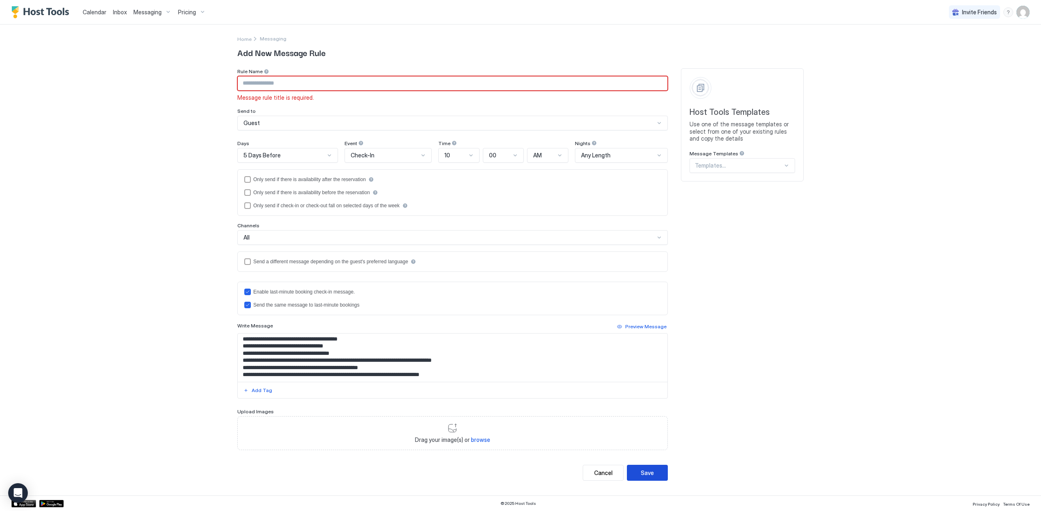
click at [641, 473] on div "Save" at bounding box center [647, 473] width 13 height 9
click at [277, 87] on input "Input Field" at bounding box center [452, 83] width 429 height 14
type input "*"
type input "**********"
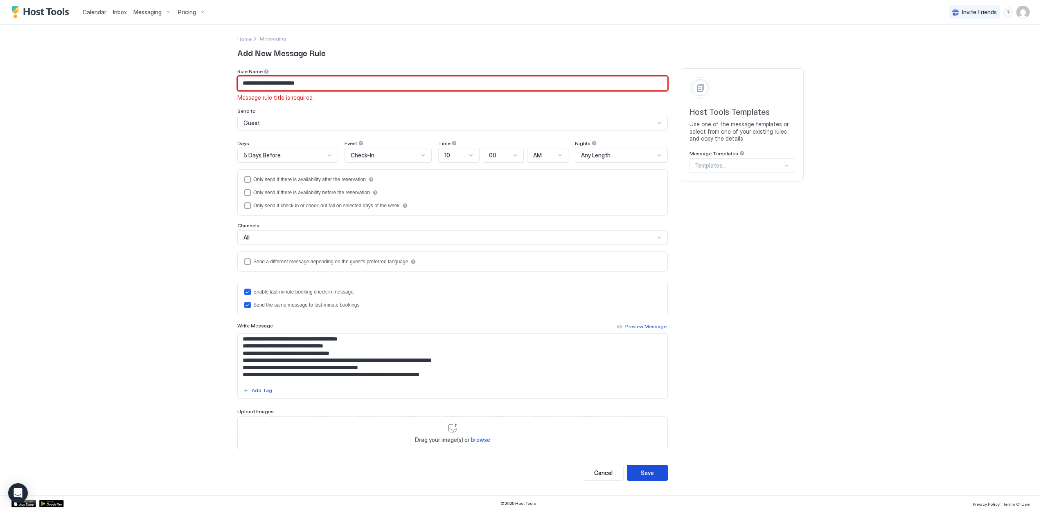
click at [640, 474] on button "Save" at bounding box center [647, 473] width 41 height 16
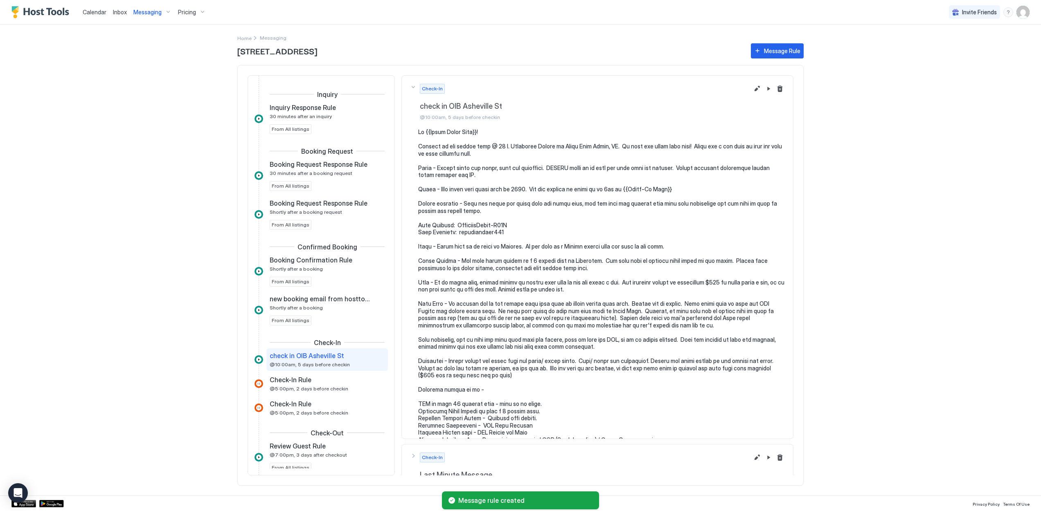
scroll to position [84, 0]
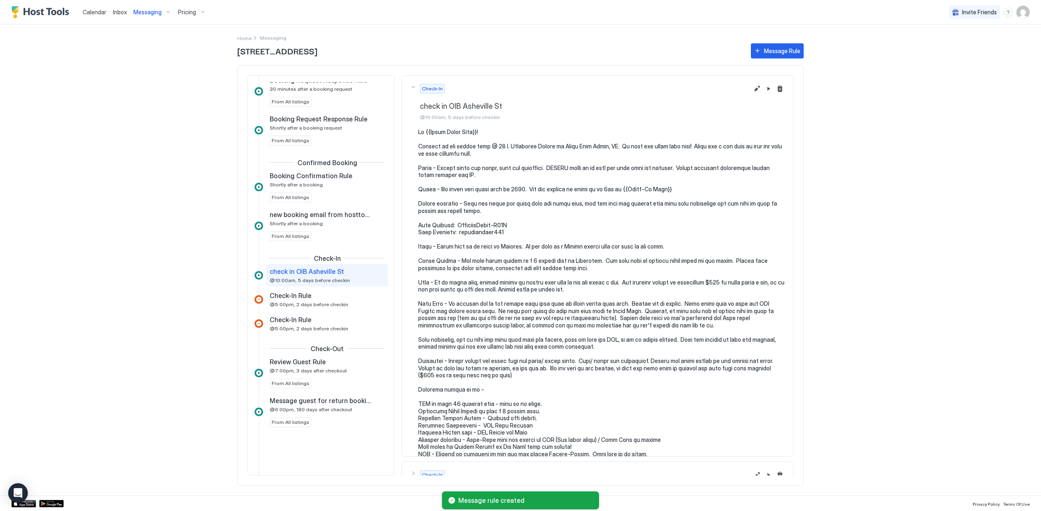
click at [126, 15] on div "Inbox" at bounding box center [120, 11] width 20 height 15
click at [121, 14] on span "Inbox" at bounding box center [120, 12] width 14 height 7
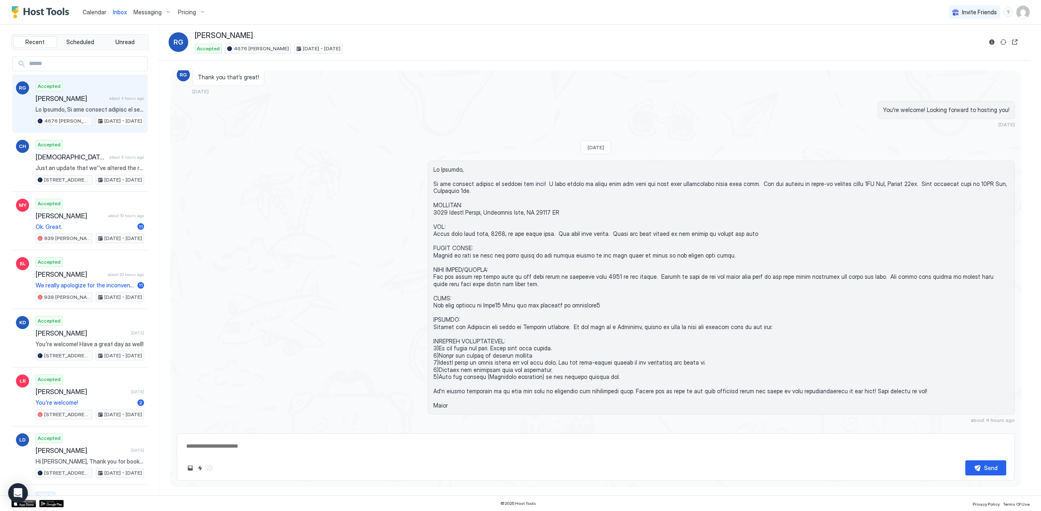
scroll to position [521, 0]
click at [79, 155] on span "[DEMOGRAPHIC_DATA][PERSON_NAME]" at bounding box center [71, 157] width 70 height 8
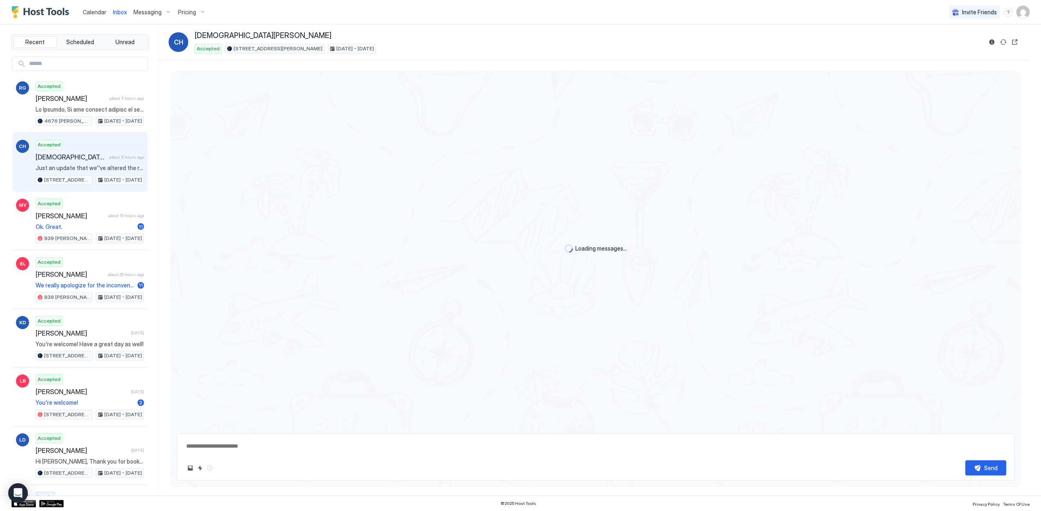
scroll to position [645, 0]
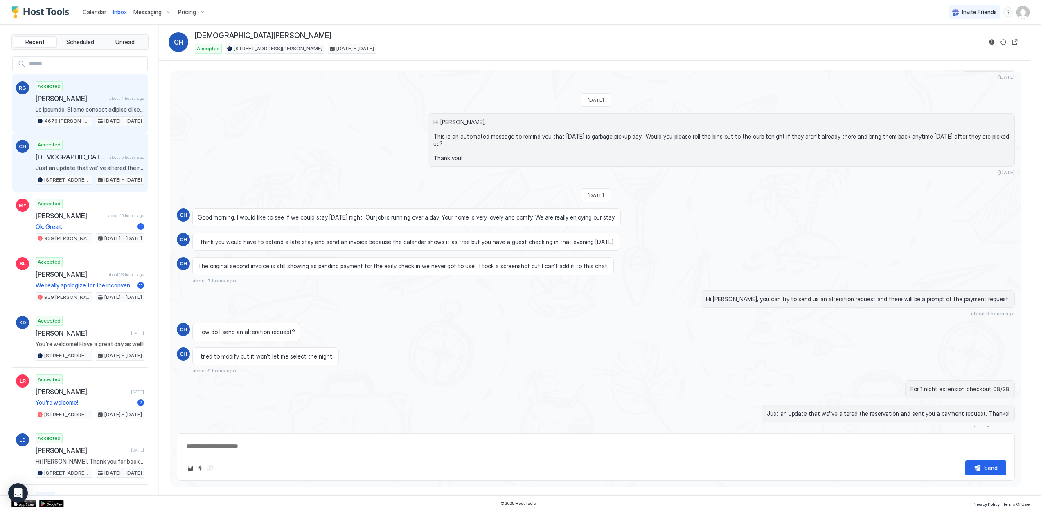
click at [75, 101] on span "[PERSON_NAME]" at bounding box center [71, 98] width 70 height 8
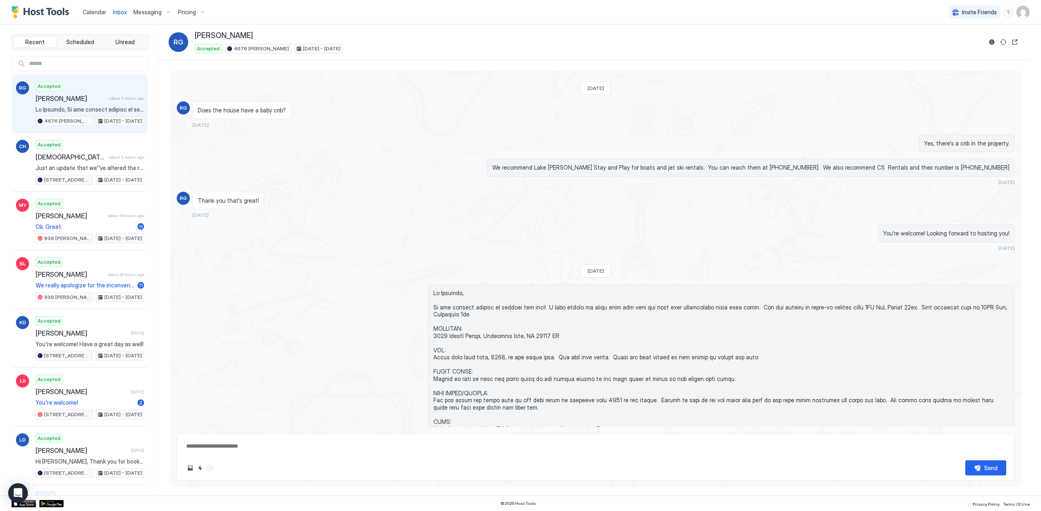
scroll to position [523, 0]
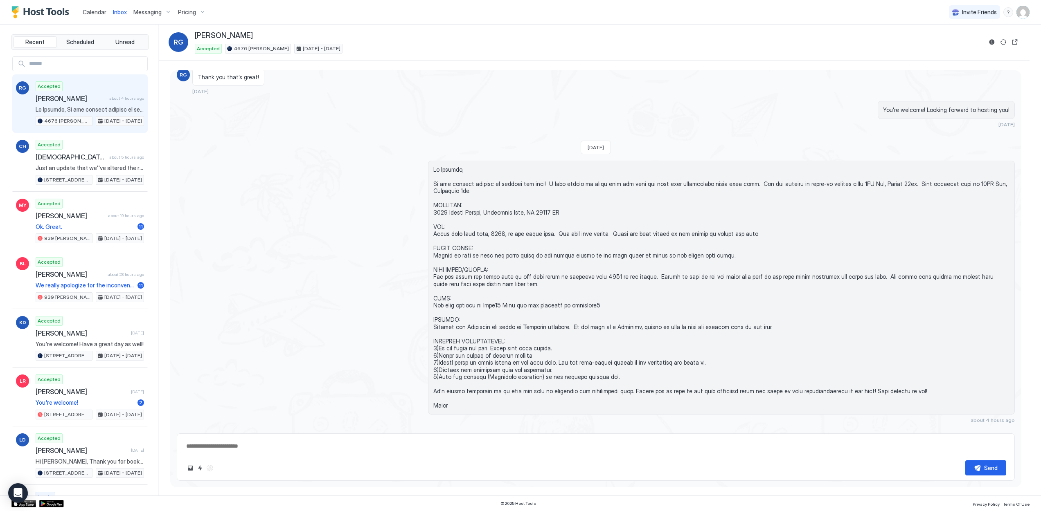
click at [100, 11] on span "Calendar" at bounding box center [95, 12] width 24 height 7
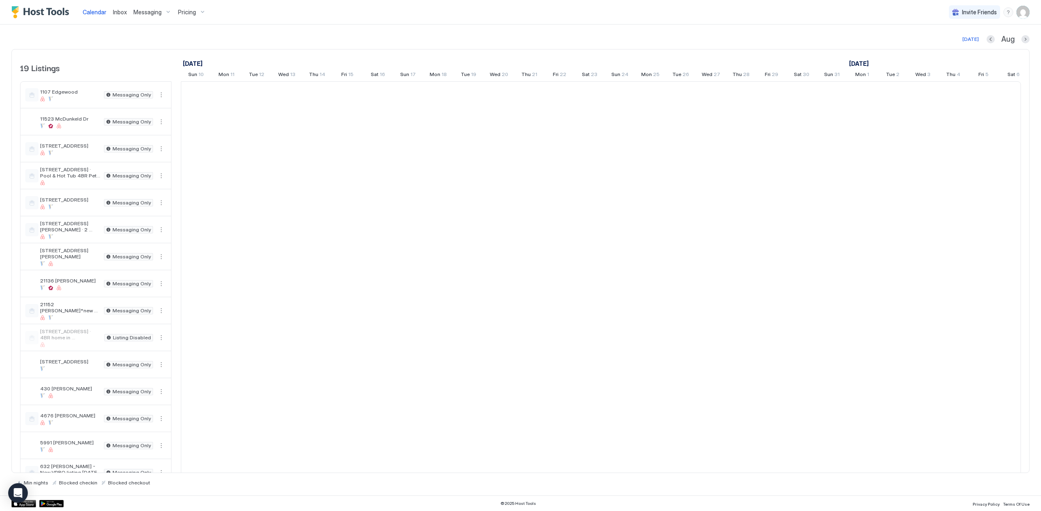
scroll to position [0, 454]
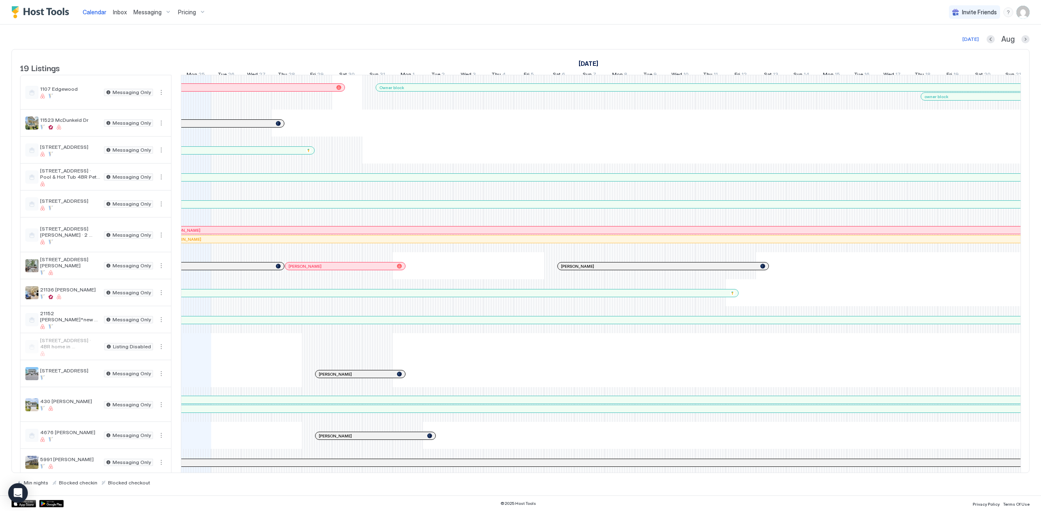
click at [388, 378] on div at bounding box center [387, 374] width 7 height 7
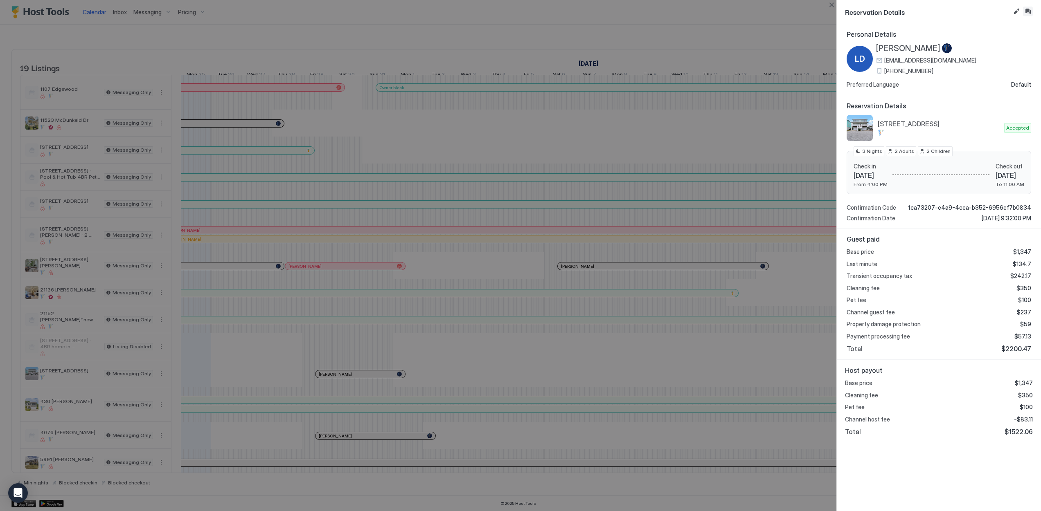
click at [1029, 12] on button "Inbox" at bounding box center [1028, 12] width 10 height 10
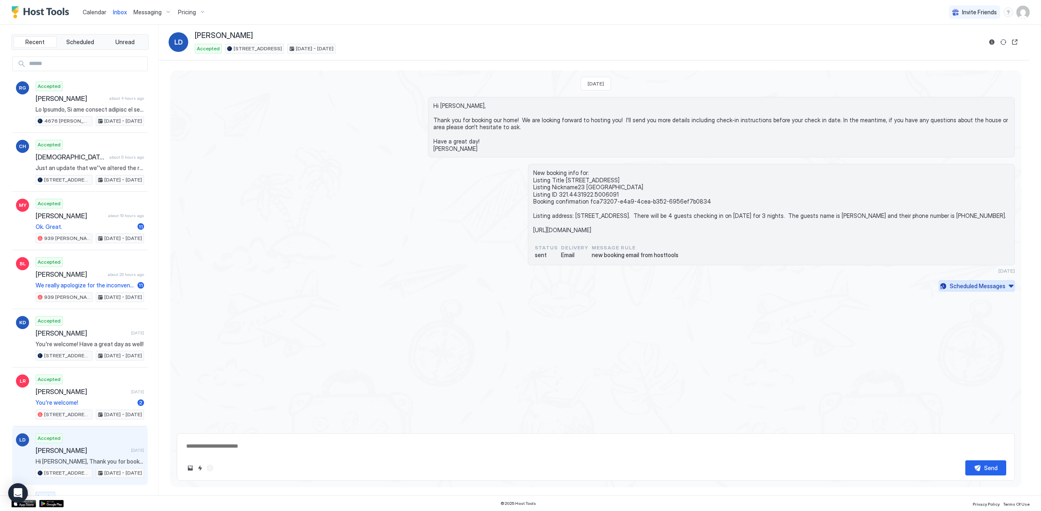
click at [1005, 276] on div "[DATE] Hi [PERSON_NAME], Thank you for booking our home! We are looking forward…" at bounding box center [595, 181] width 851 height 222
click at [1005, 282] on div "Scheduled Messages" at bounding box center [977, 286] width 56 height 9
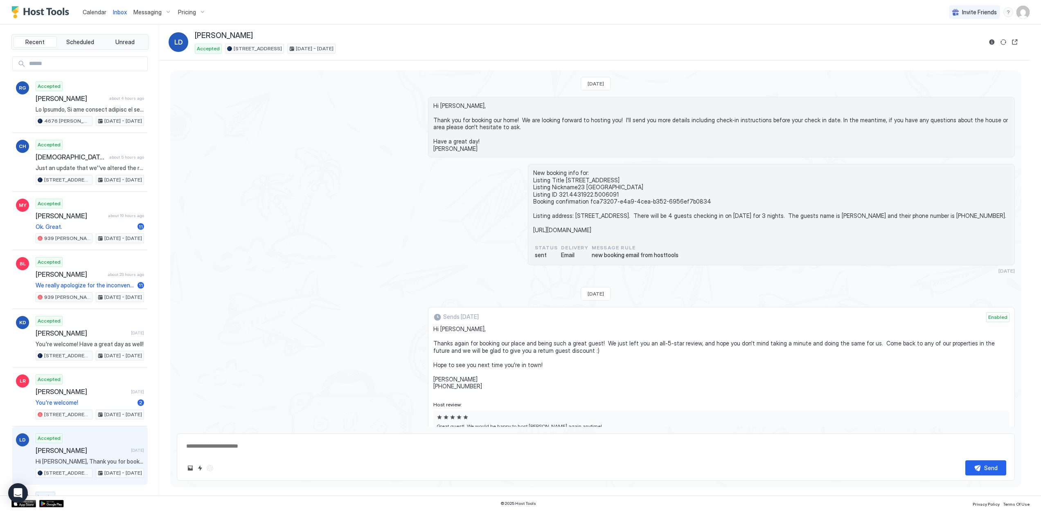
scroll to position [151, 0]
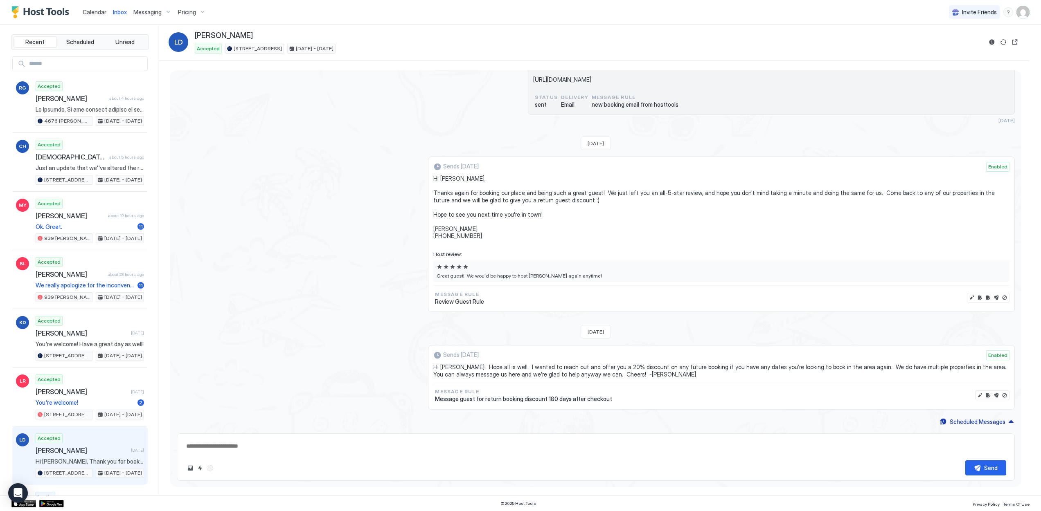
click at [498, 456] on div "Send" at bounding box center [596, 457] width 838 height 47
click at [472, 445] on textarea at bounding box center [595, 446] width 820 height 15
paste textarea "**********"
type textarea "*"
type textarea "**********"
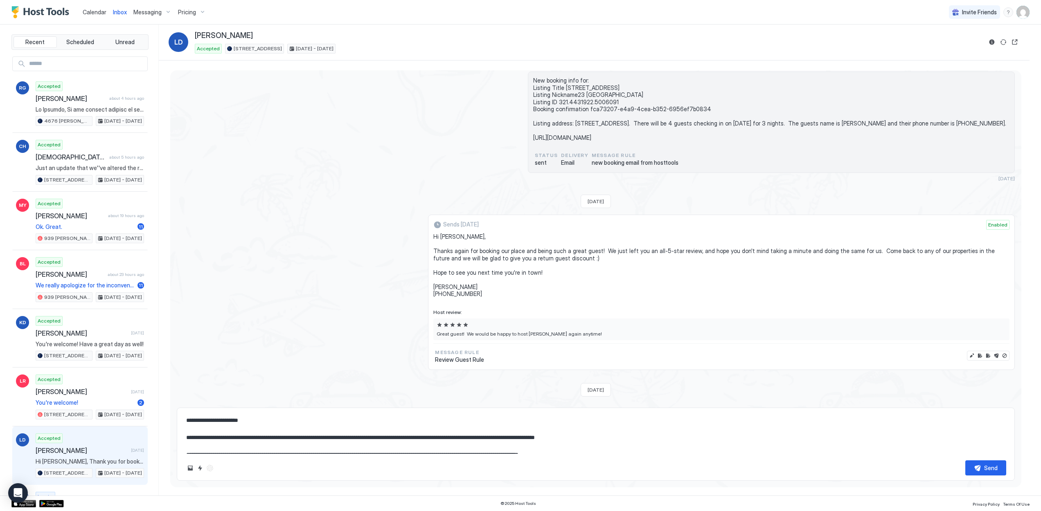
scroll to position [166, 0]
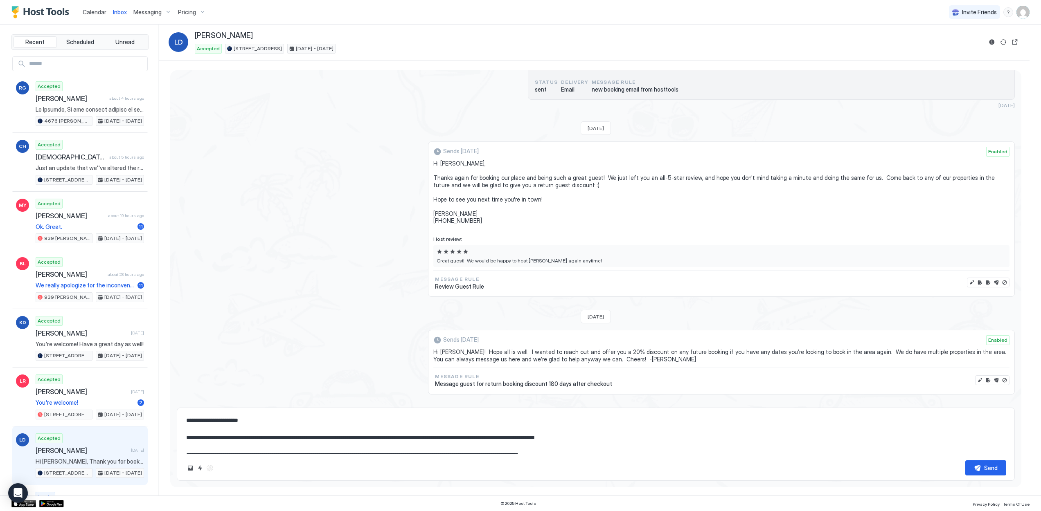
drag, startPoint x: 247, startPoint y: 423, endPoint x: 194, endPoint y: 421, distance: 53.2
click at [194, 421] on textarea at bounding box center [595, 433] width 820 height 41
type textarea "*"
type textarea "**********"
type textarea "*"
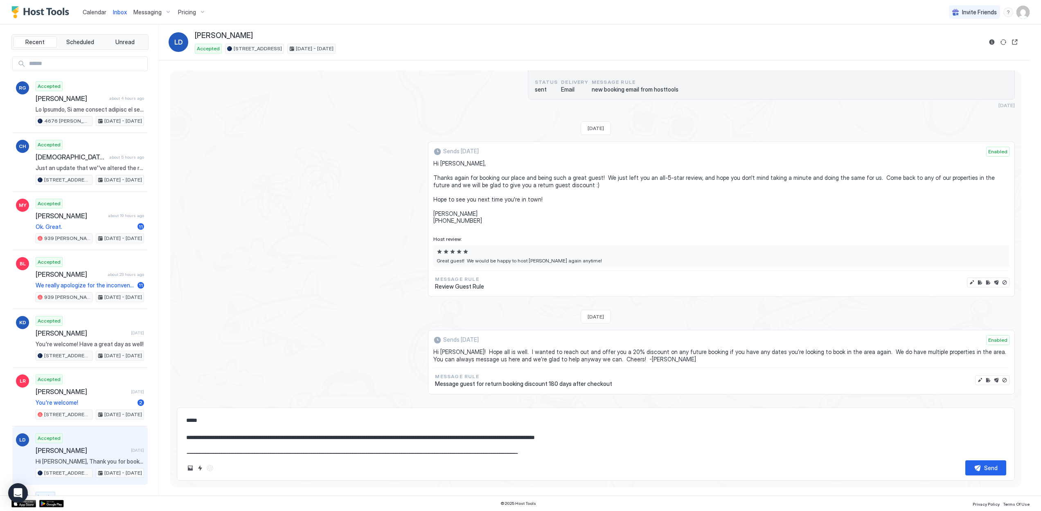
type textarea "**********"
type textarea "*"
type textarea "**********"
type textarea "*"
type textarea "**********"
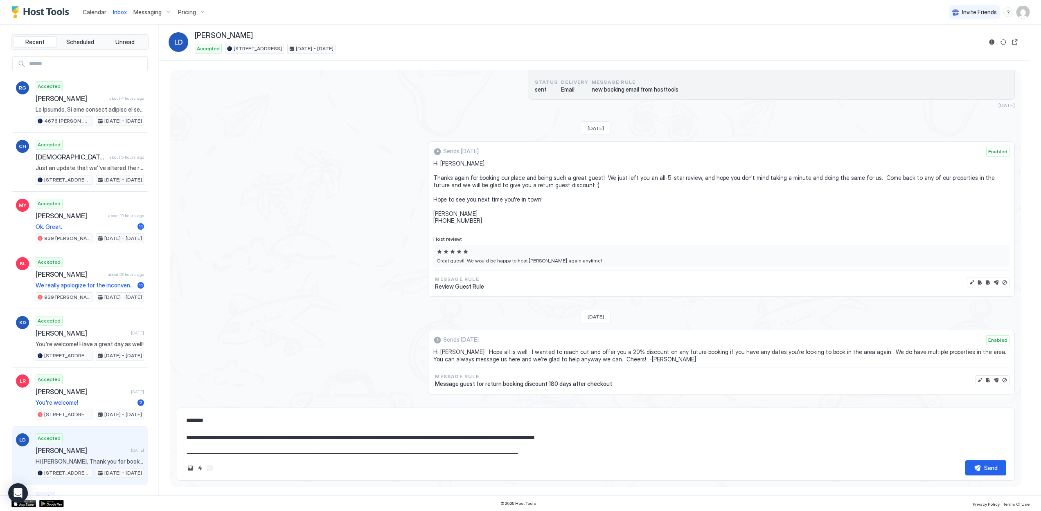
type textarea "*"
type textarea "**********"
type textarea "*"
type textarea "**********"
type textarea "*"
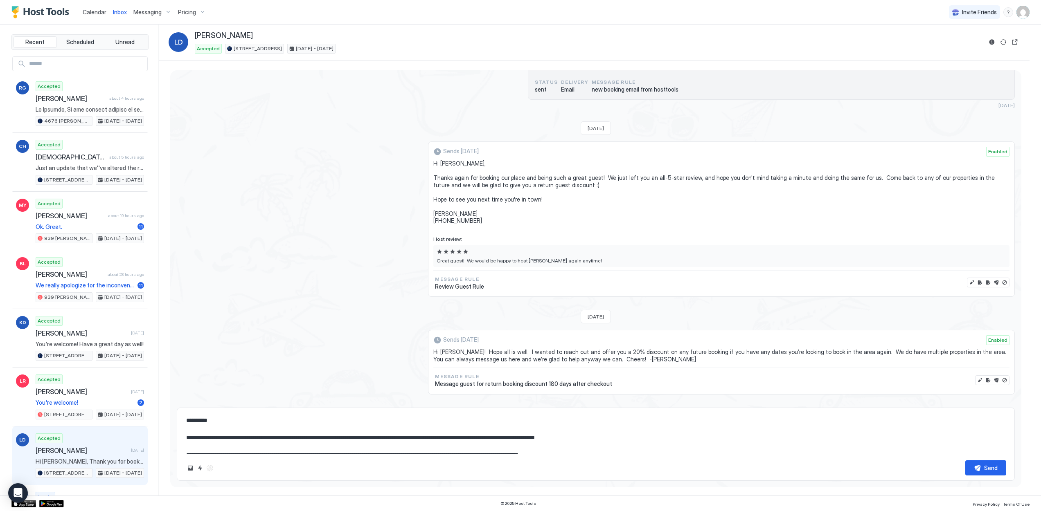
type textarea "**********"
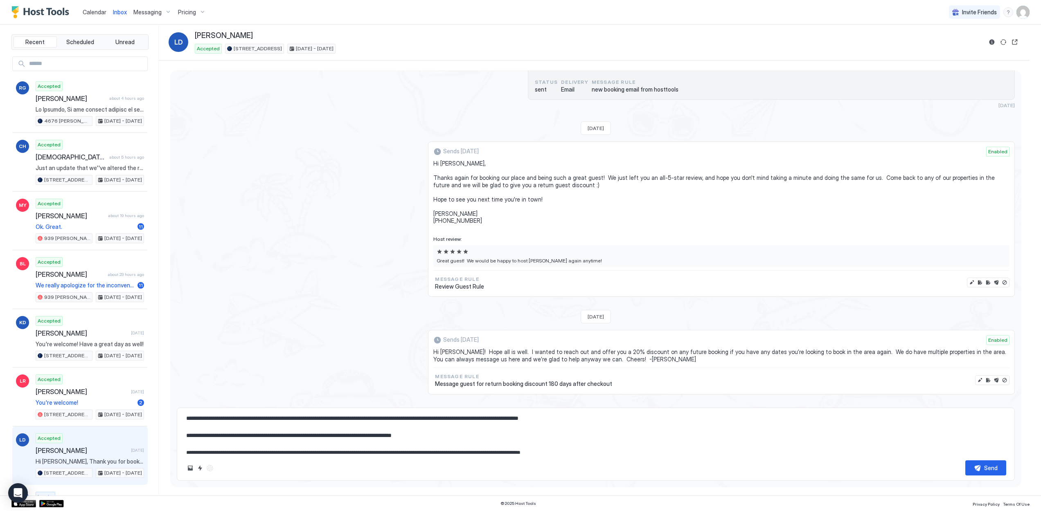
drag, startPoint x: 443, startPoint y: 437, endPoint x: 395, endPoint y: 437, distance: 47.4
click at [395, 437] on textarea at bounding box center [595, 433] width 820 height 41
type textarea "*"
type textarea "**********"
type textarea "*"
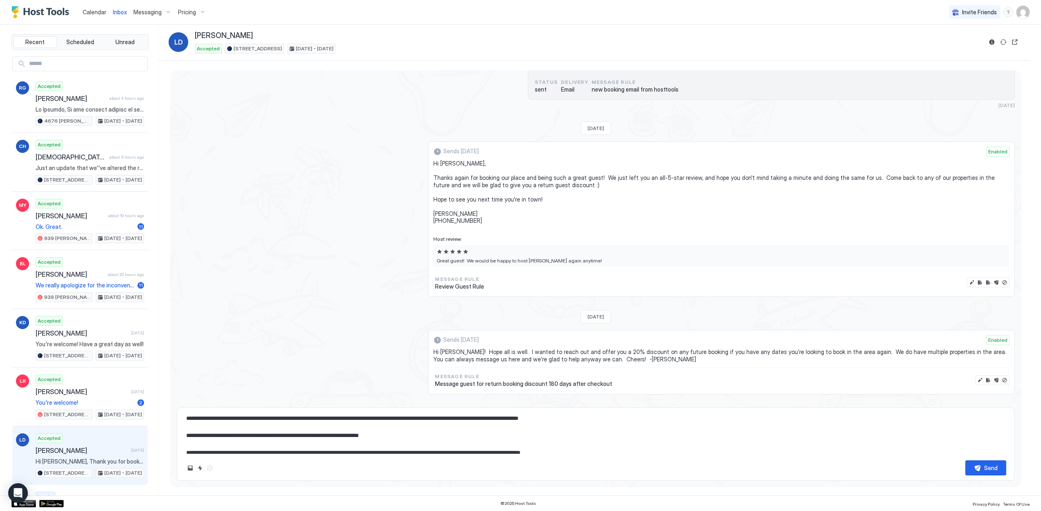
type textarea "**********"
type textarea "*"
type textarea "**********"
type textarea "*"
type textarea "**********"
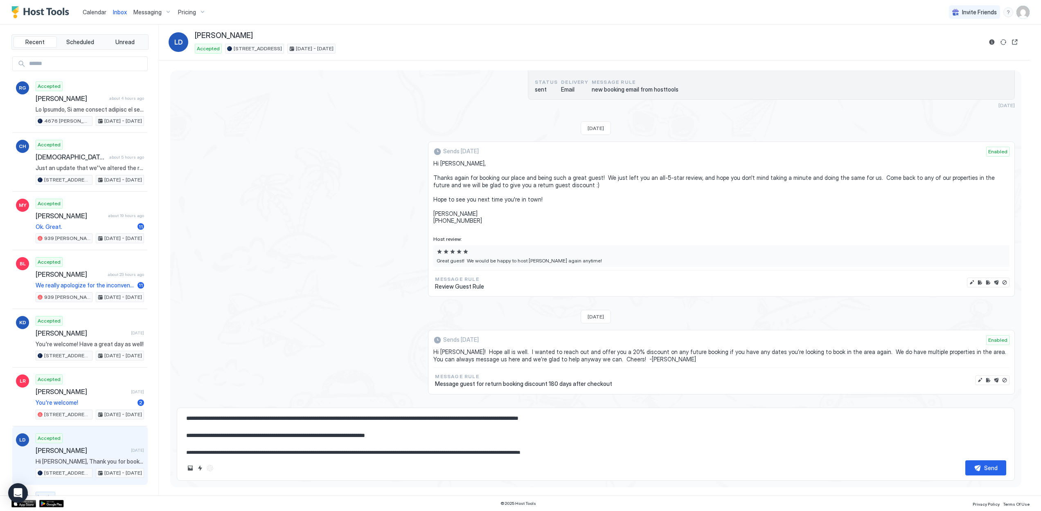
type textarea "*"
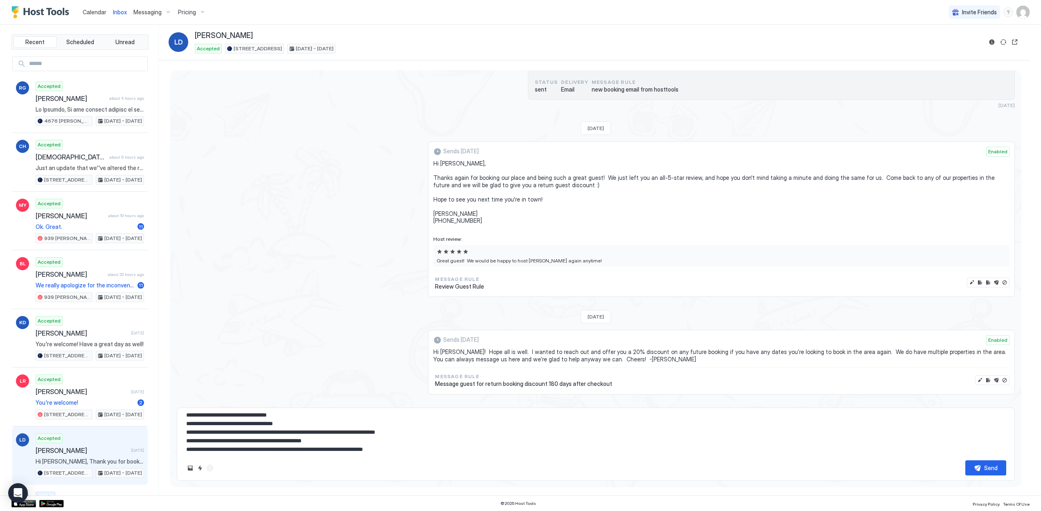
scroll to position [275, 0]
type textarea "**********"
click at [984, 467] on div "Send" at bounding box center [990, 468] width 13 height 9
type textarea "*"
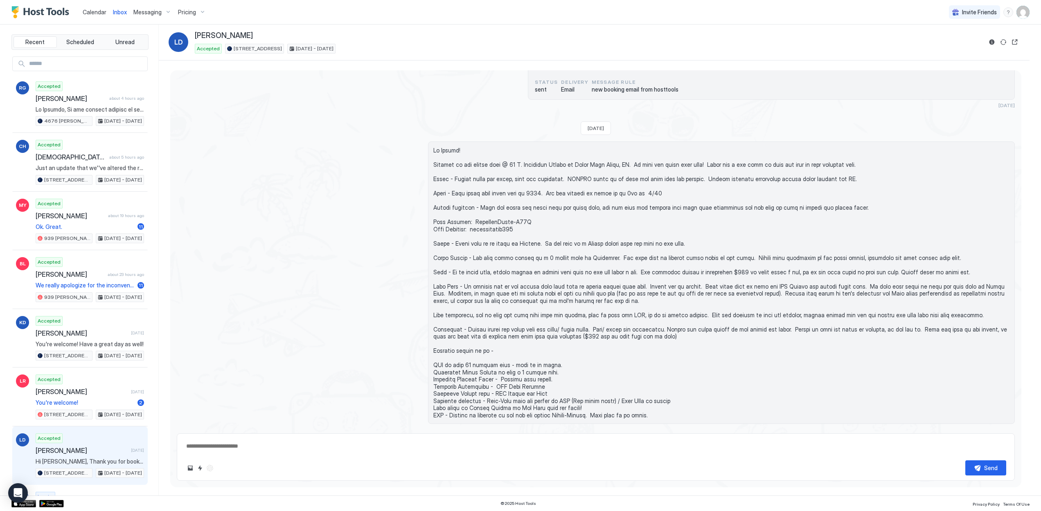
scroll to position [468, 0]
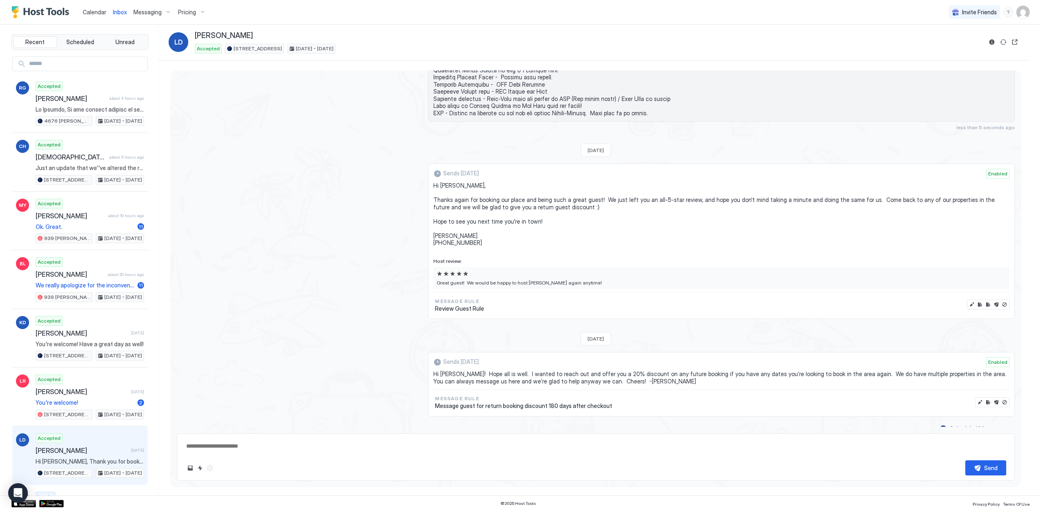
click at [101, 12] on span "Calendar" at bounding box center [95, 12] width 24 height 7
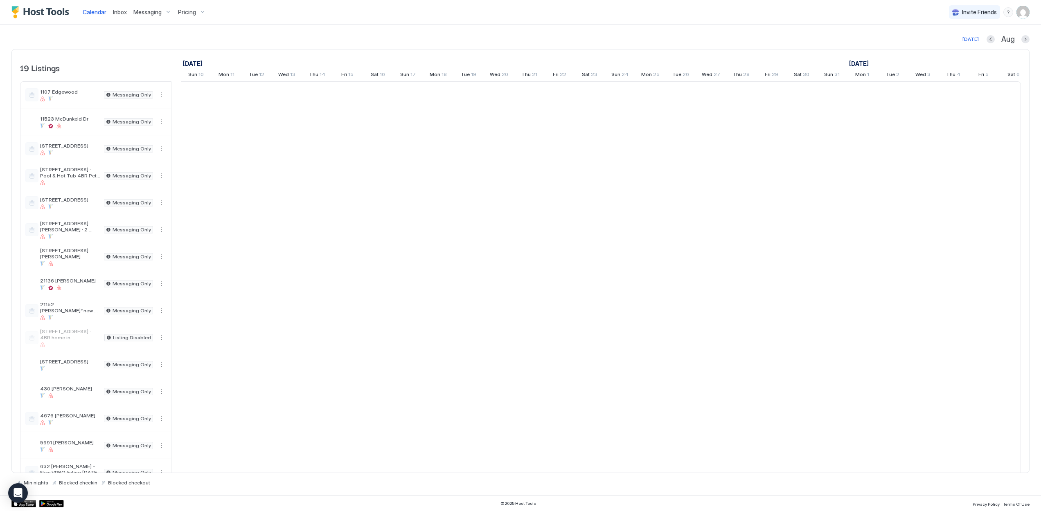
scroll to position [0, 454]
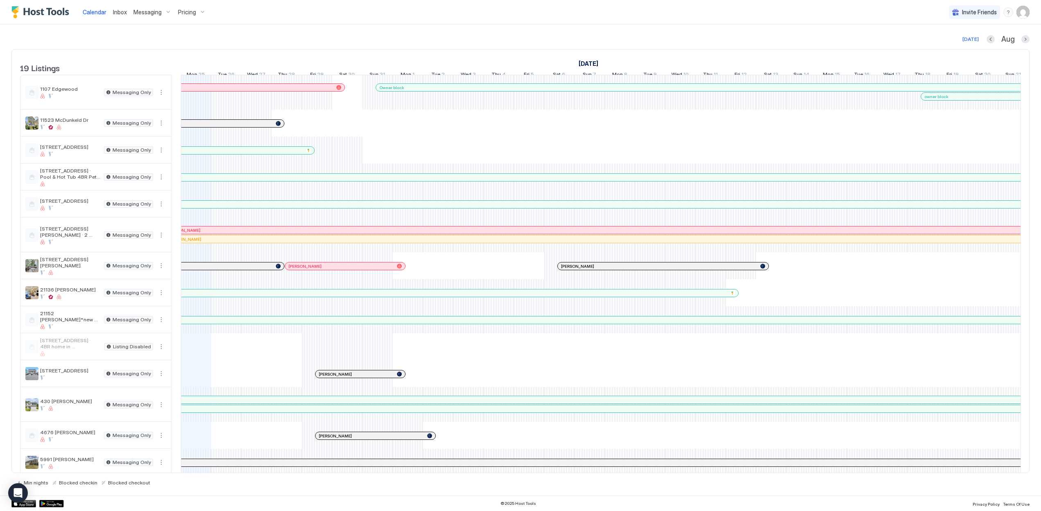
click at [330, 378] on div "[PERSON_NAME]" at bounding box center [360, 374] width 90 height 7
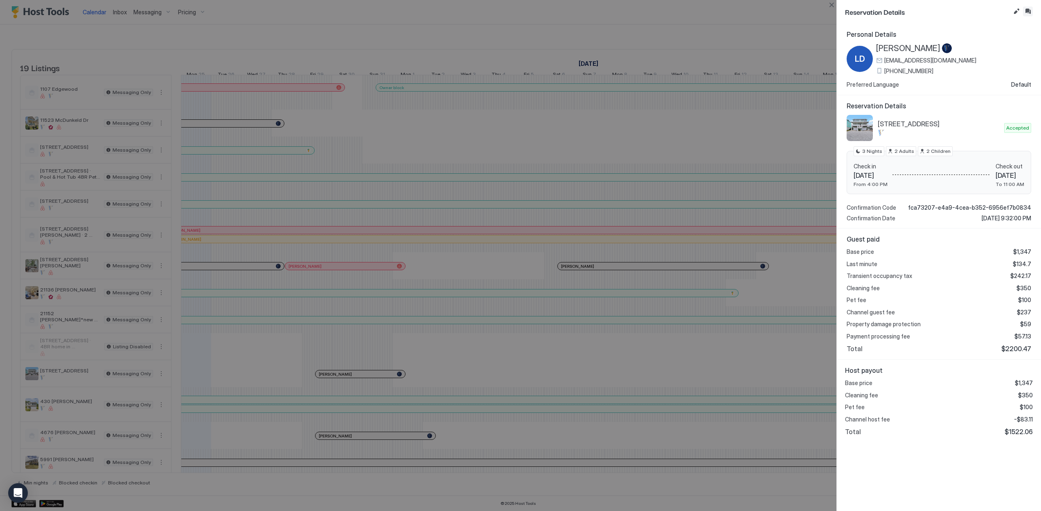
click at [1029, 12] on button "Inbox" at bounding box center [1028, 12] width 10 height 10
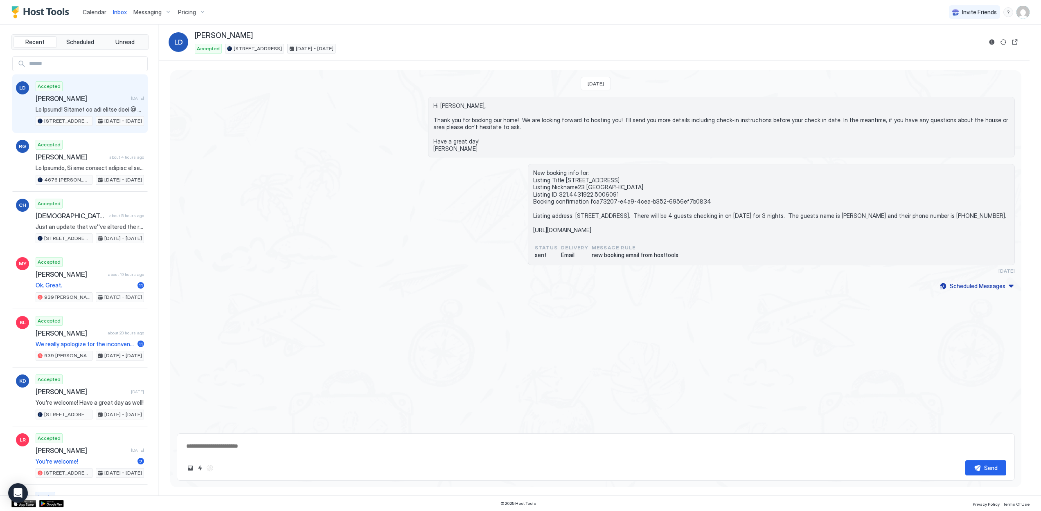
scroll to position [178, 0]
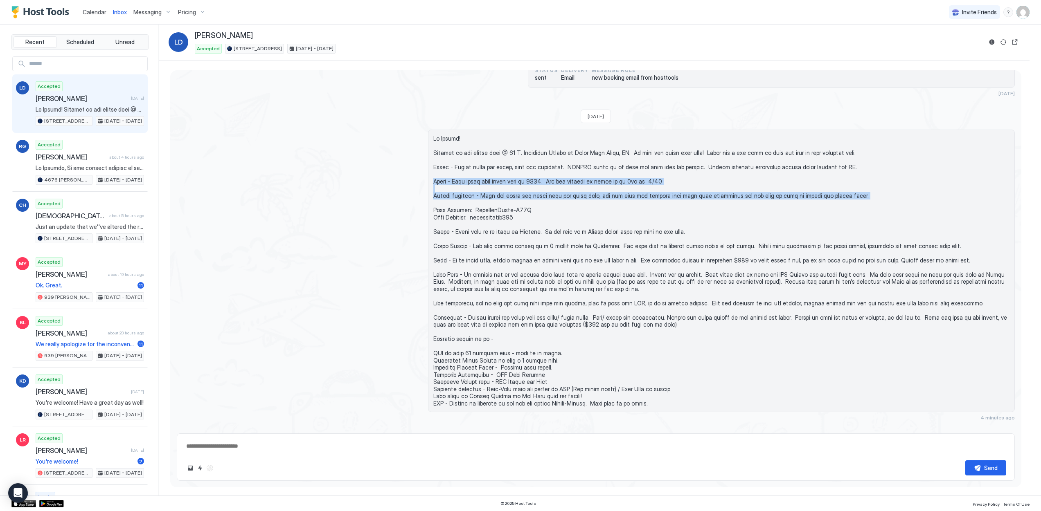
drag, startPoint x: 433, startPoint y: 177, endPoint x: 849, endPoint y: 195, distance: 416.0
click at [849, 195] on span at bounding box center [721, 271] width 576 height 272
copy span "Entry - Your front door entry code is 6315. You are welcome to check in at 3pm …"
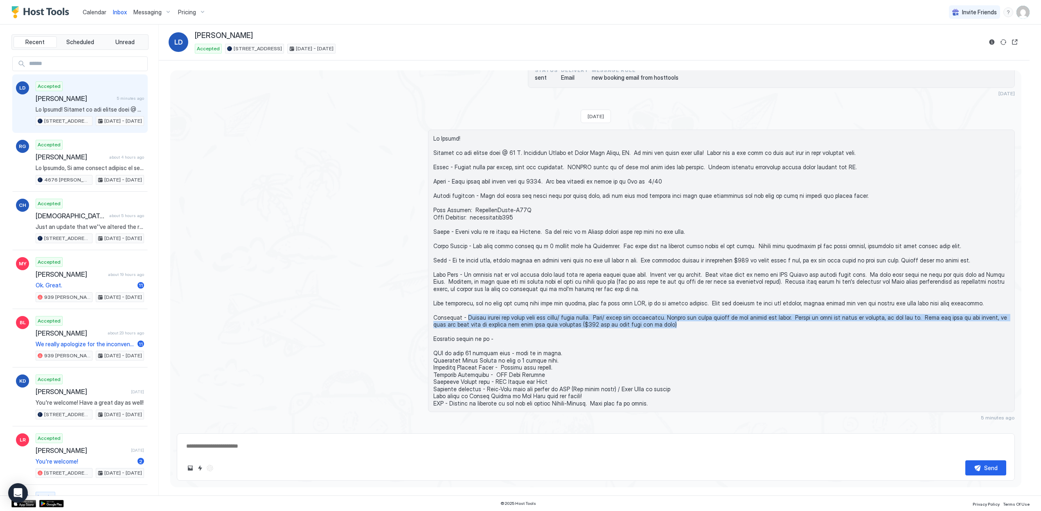
drag, startPoint x: 636, startPoint y: 315, endPoint x: 463, endPoint y: 307, distance: 173.2
click at [463, 307] on span at bounding box center [721, 271] width 576 height 272
copy span "Please remove all trash from the house/ broom clean. Load/ start the dishwasher…"
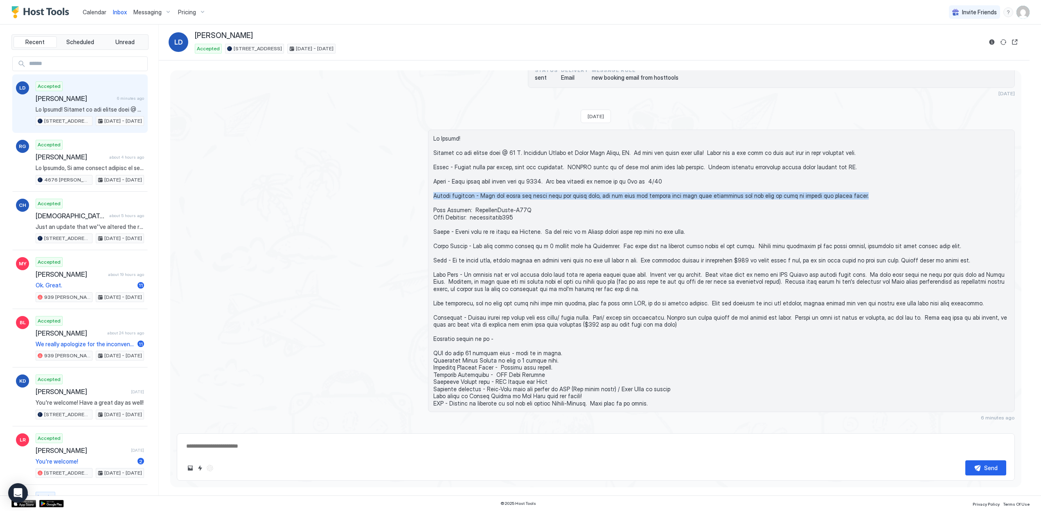
drag, startPoint x: 433, startPoint y: 191, endPoint x: 845, endPoint y: 189, distance: 411.9
click at [845, 189] on div at bounding box center [721, 271] width 587 height 283
copy span "Garage entrance - Once you enter the house from the front door, you can open th…"
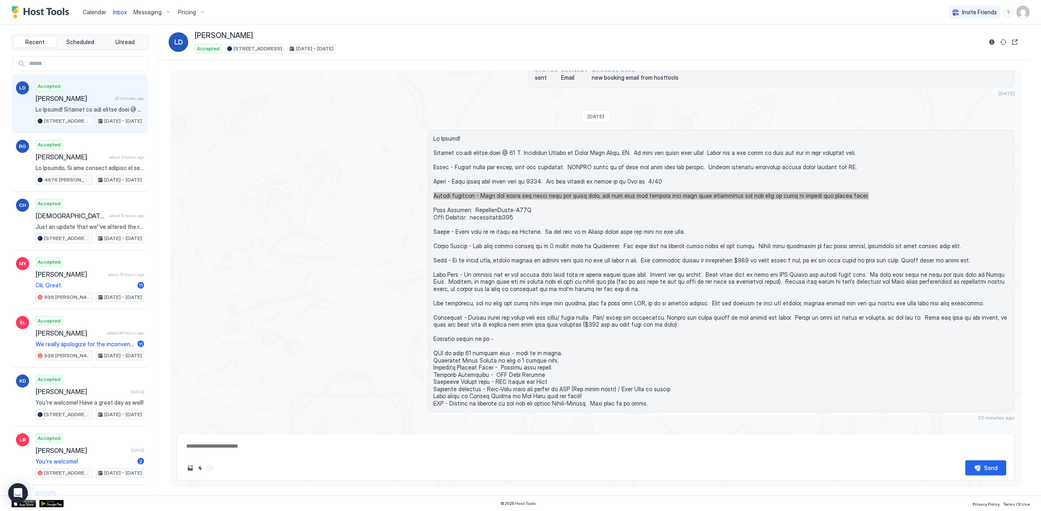
type textarea "*"
